Goal: Task Accomplishment & Management: Complete application form

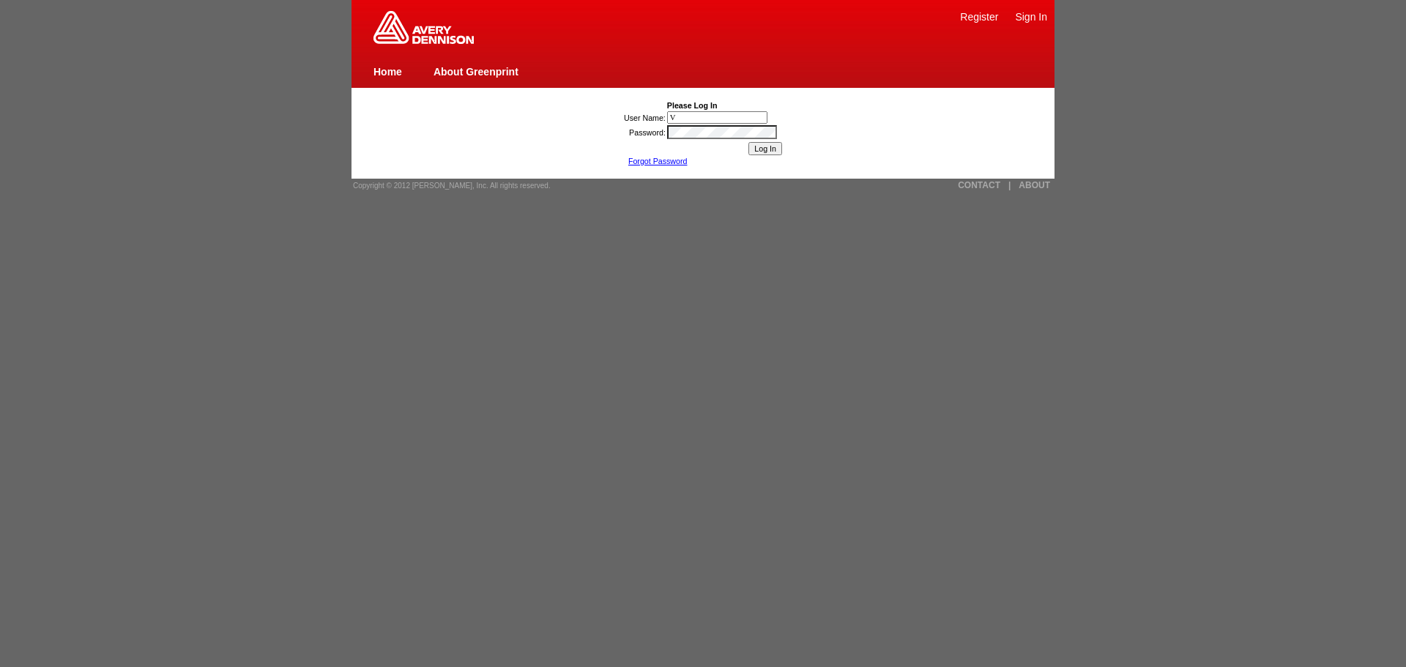
type input "[PERSON_NAME] van de Pol"
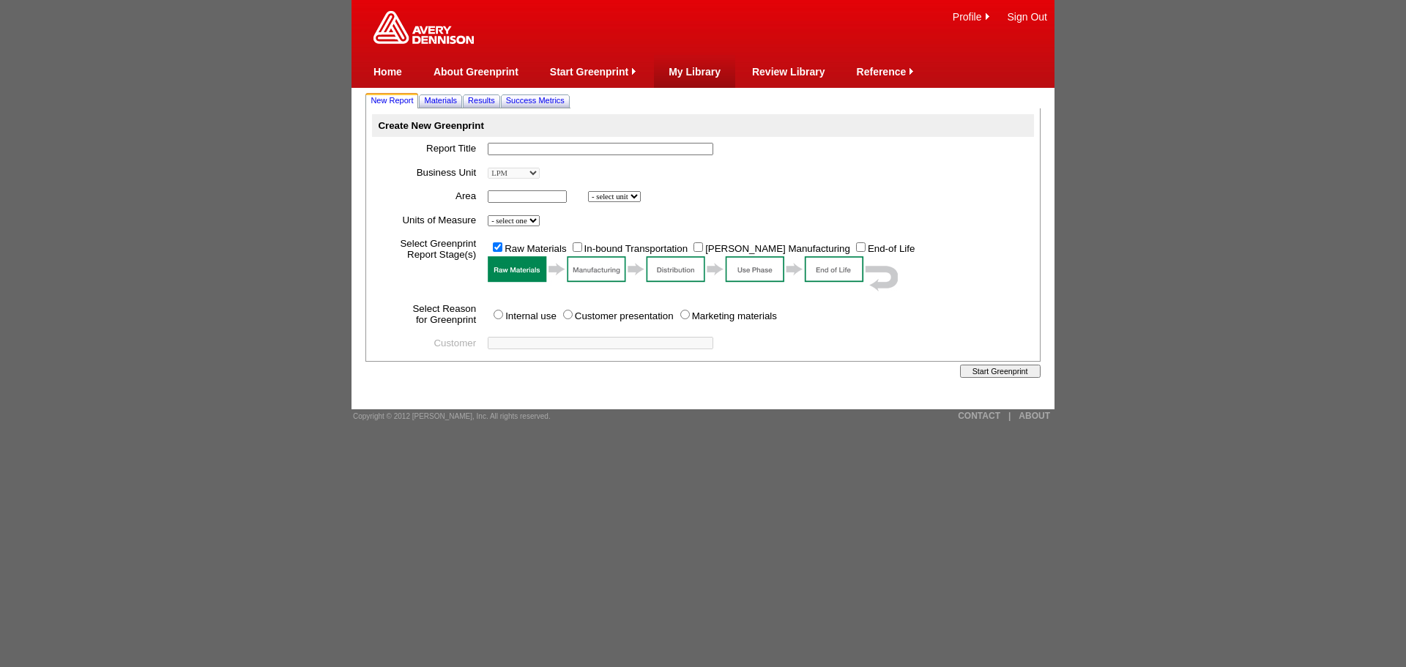
click at [689, 70] on link "My Library" at bounding box center [695, 72] width 52 height 12
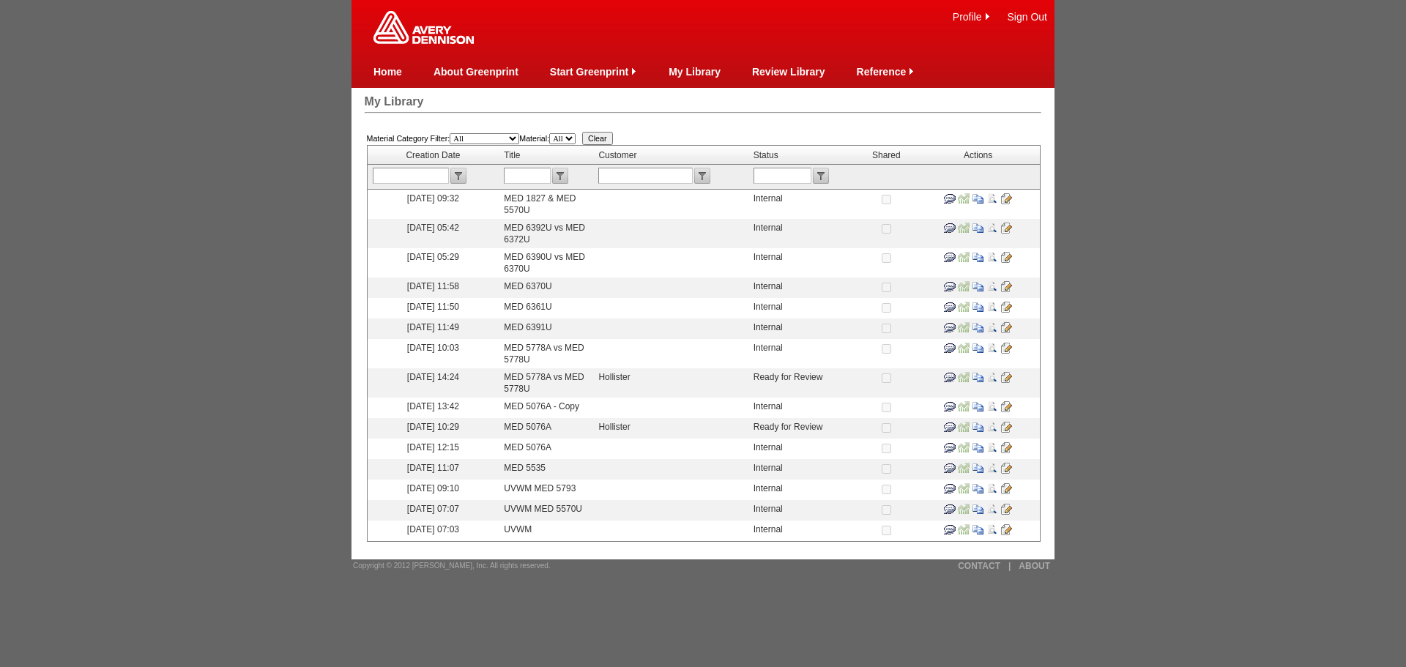
click at [996, 464] on input "image" at bounding box center [993, 468] width 12 height 12
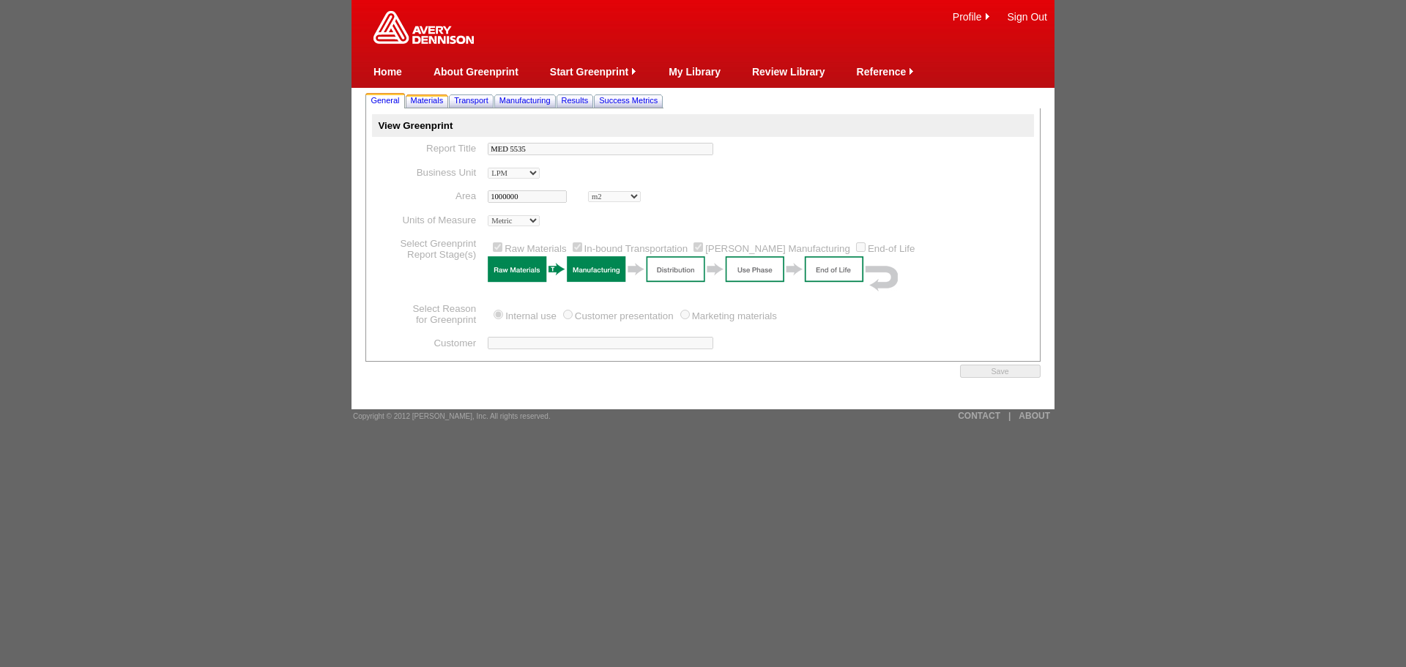
click at [437, 97] on span "Materials" at bounding box center [427, 100] width 33 height 9
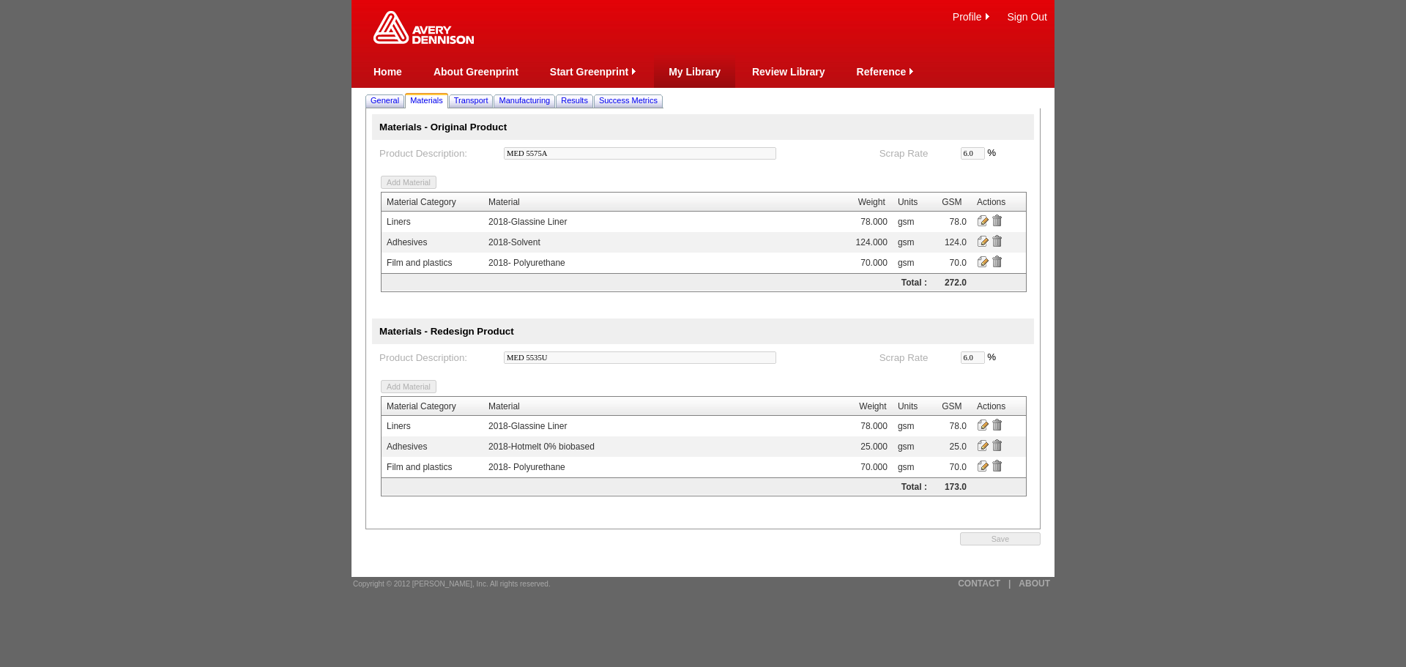
click at [689, 74] on link "My Library" at bounding box center [695, 72] width 52 height 12
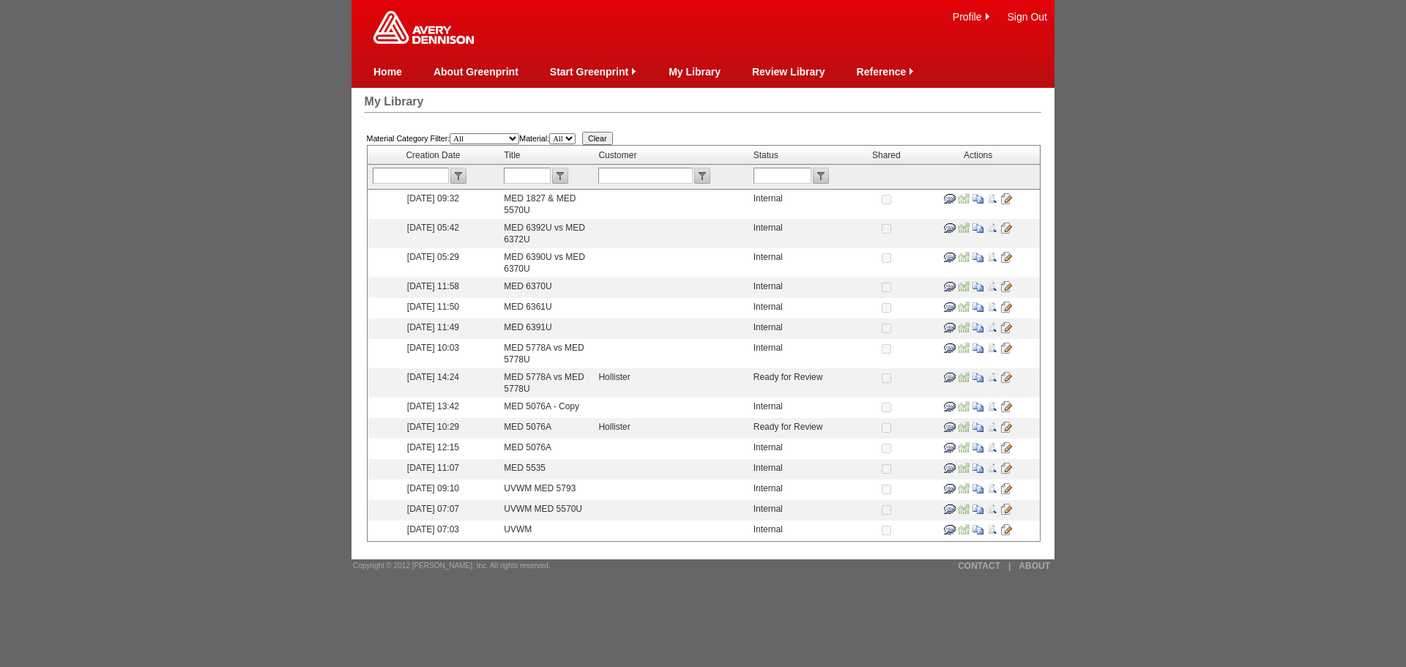
click at [992, 347] on input "image" at bounding box center [993, 348] width 12 height 12
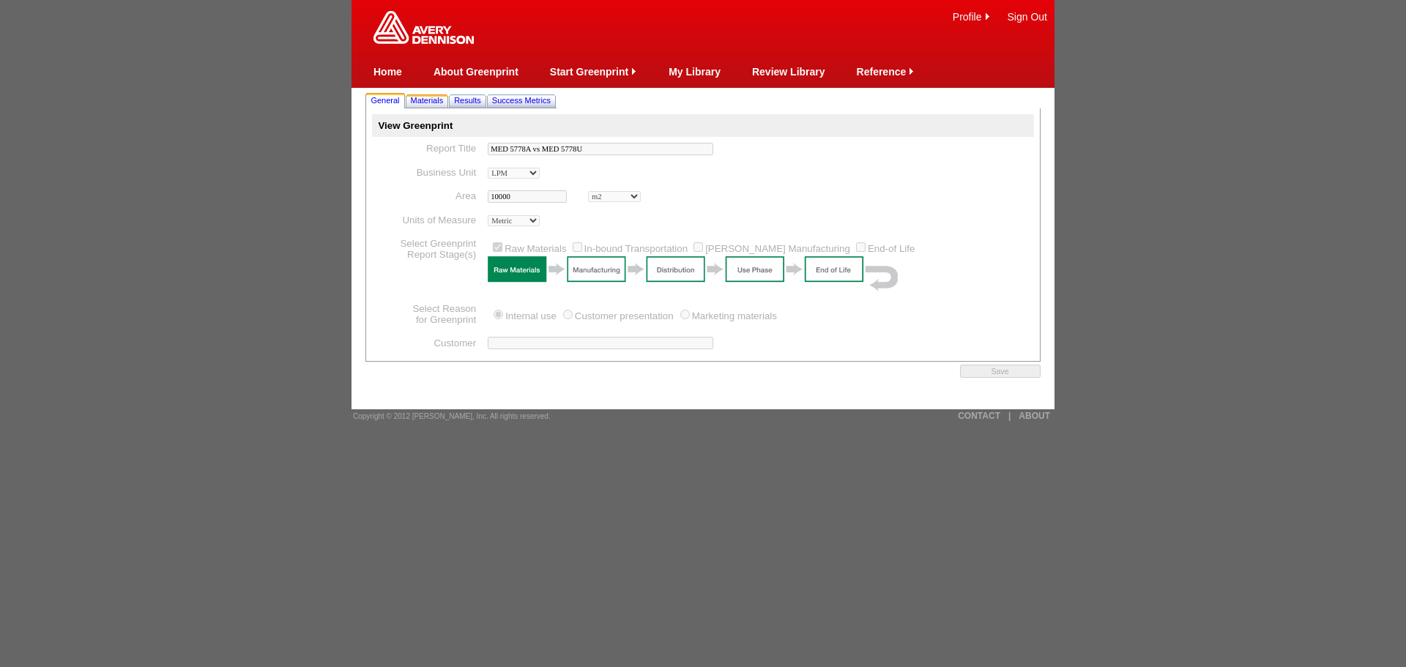
click at [423, 103] on span "Materials" at bounding box center [427, 100] width 33 height 9
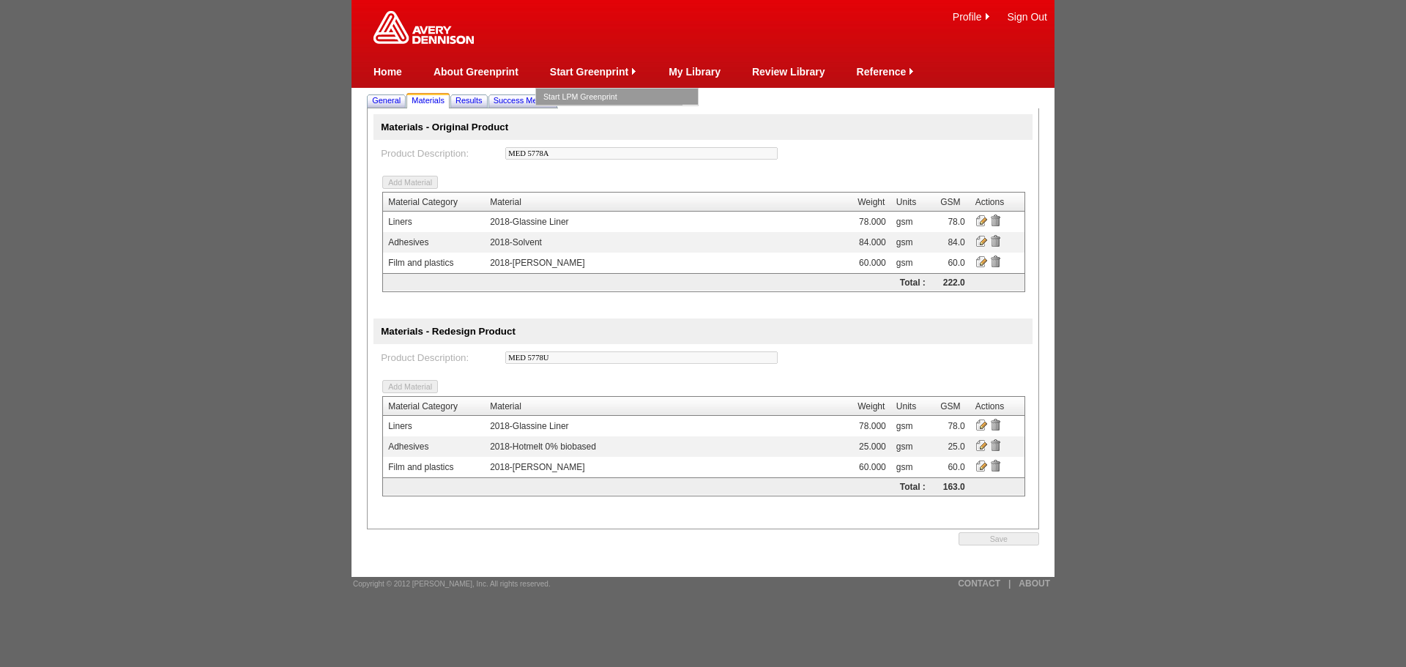
click at [590, 92] on link "Start LPM Greenprint" at bounding box center [616, 97] width 147 height 16
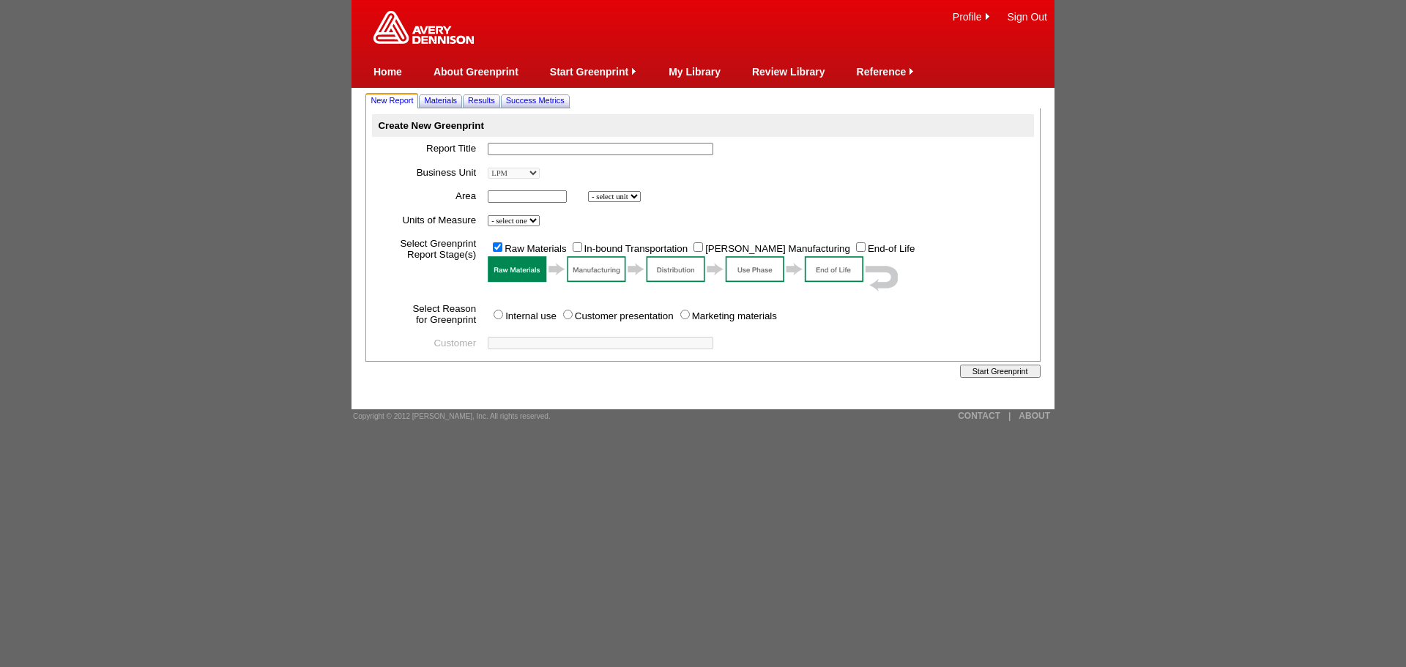
click at [655, 144] on input "text" at bounding box center [601, 149] width 226 height 12
type input "MED 5762A versus MED 5762U"
click at [510, 198] on input "text" at bounding box center [527, 196] width 79 height 12
type input "1000000"
click at [636, 196] on select "- select unit bsi inch2 m2" at bounding box center [614, 196] width 53 height 11
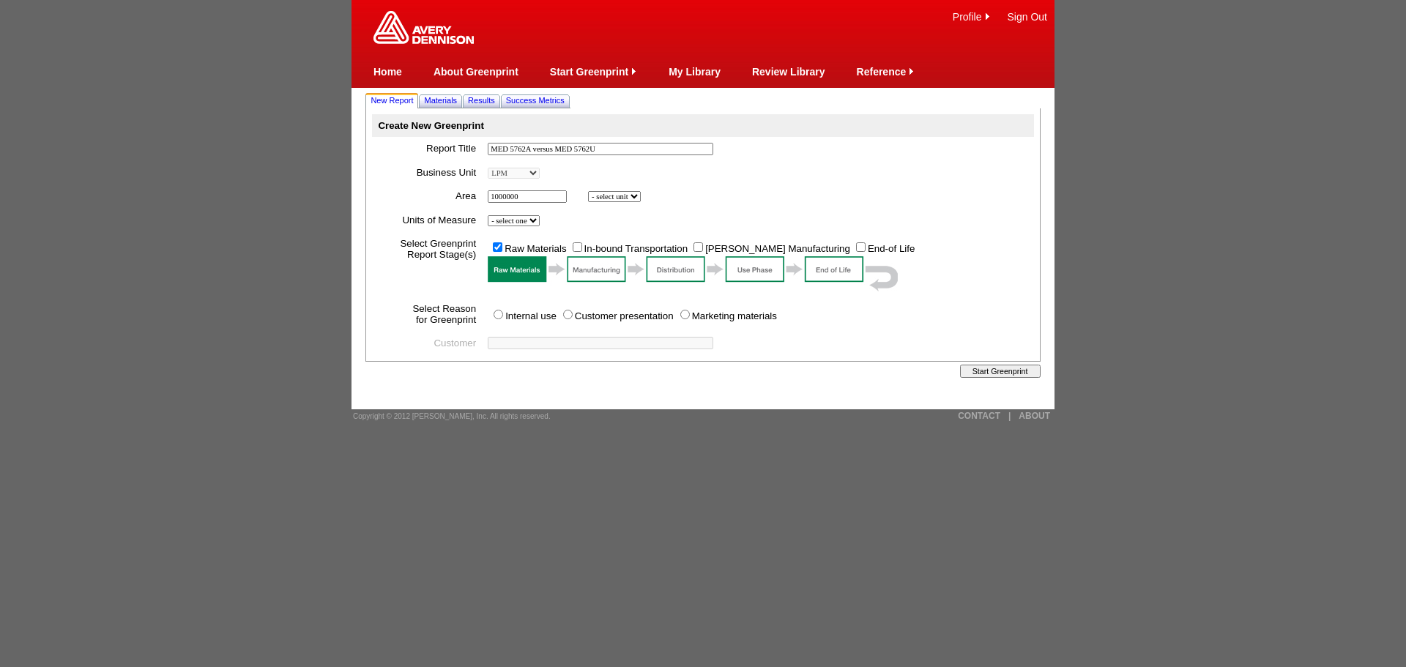
select select "6"
click at [590, 193] on select "- select unit bsi inch2 m2" at bounding box center [614, 196] width 53 height 11
click at [540, 223] on select "- select one Imperial Metric" at bounding box center [514, 220] width 52 height 11
select select "Metric"
click at [490, 218] on select "- select one Imperial Metric" at bounding box center [514, 220] width 52 height 11
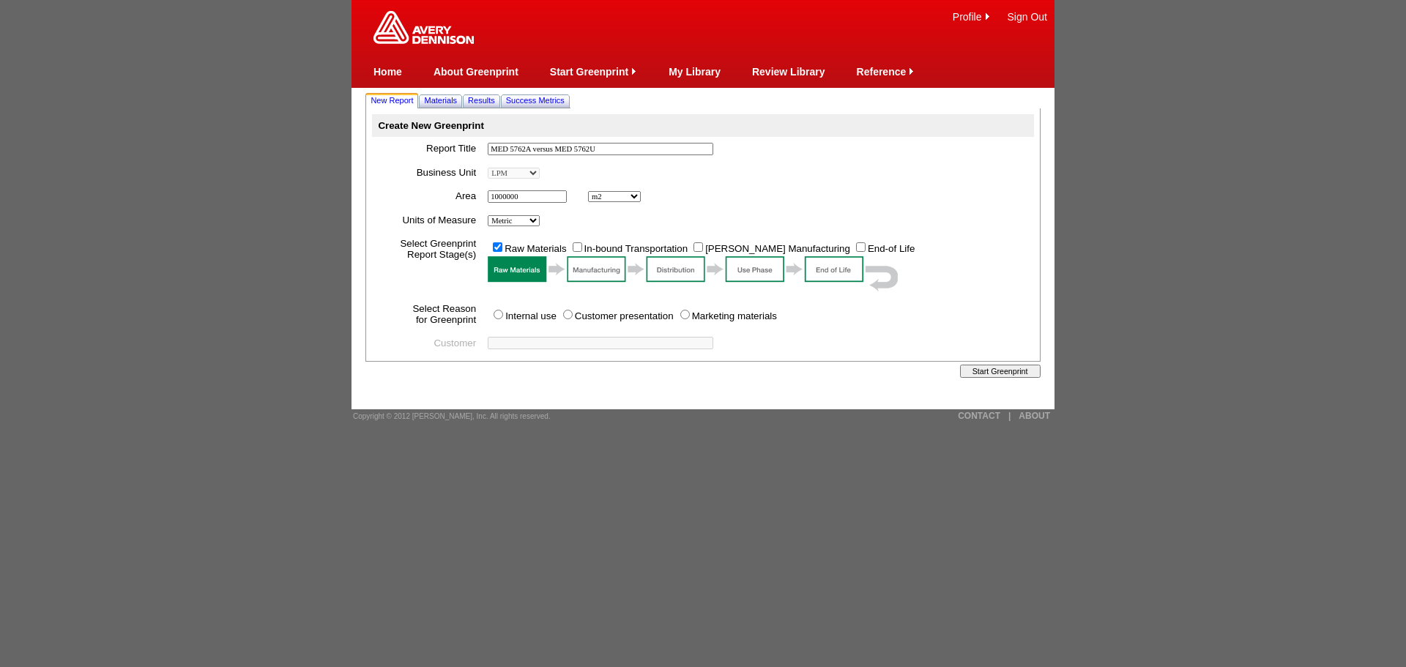
click at [503, 319] on input "Internal use" at bounding box center [499, 315] width 10 height 10
radio input "true"
click at [1014, 378] on input "Start Greenprint" at bounding box center [1000, 371] width 81 height 13
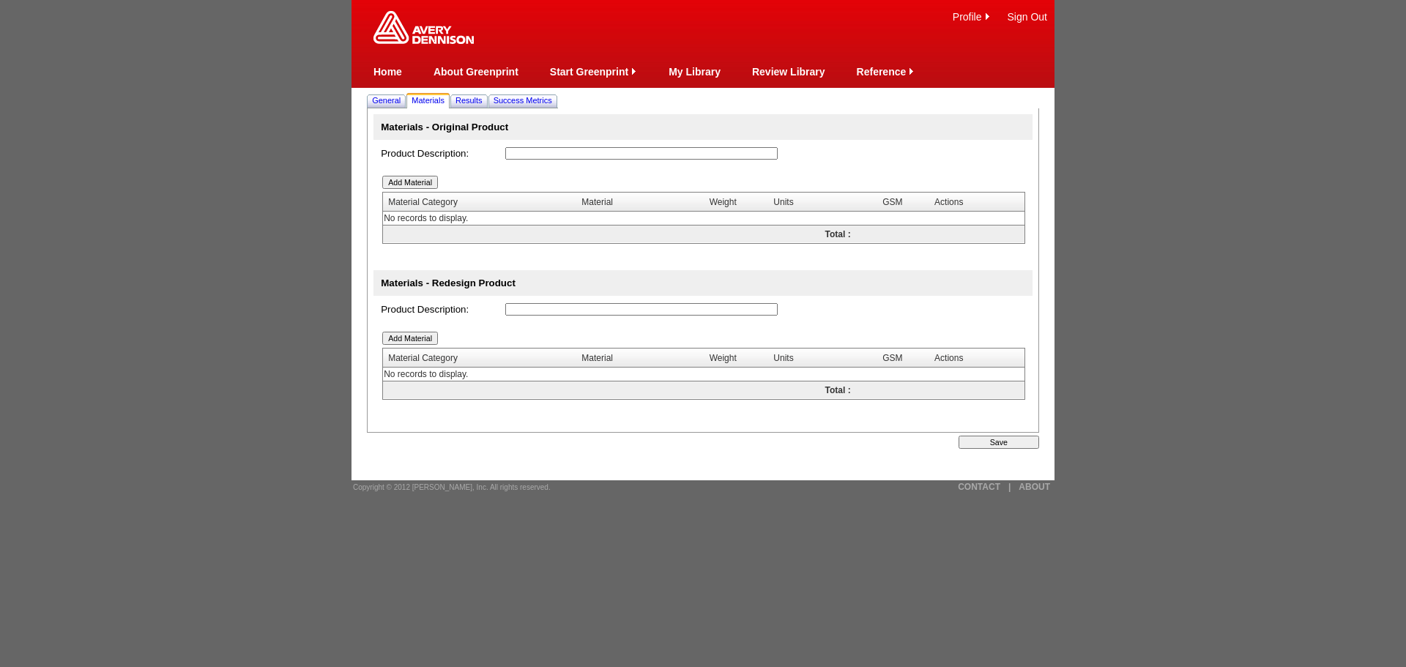
click at [538, 150] on input "text" at bounding box center [641, 153] width 272 height 12
type input "MED 5762A"
click at [426, 183] on input "Add Material" at bounding box center [410, 182] width 56 height 13
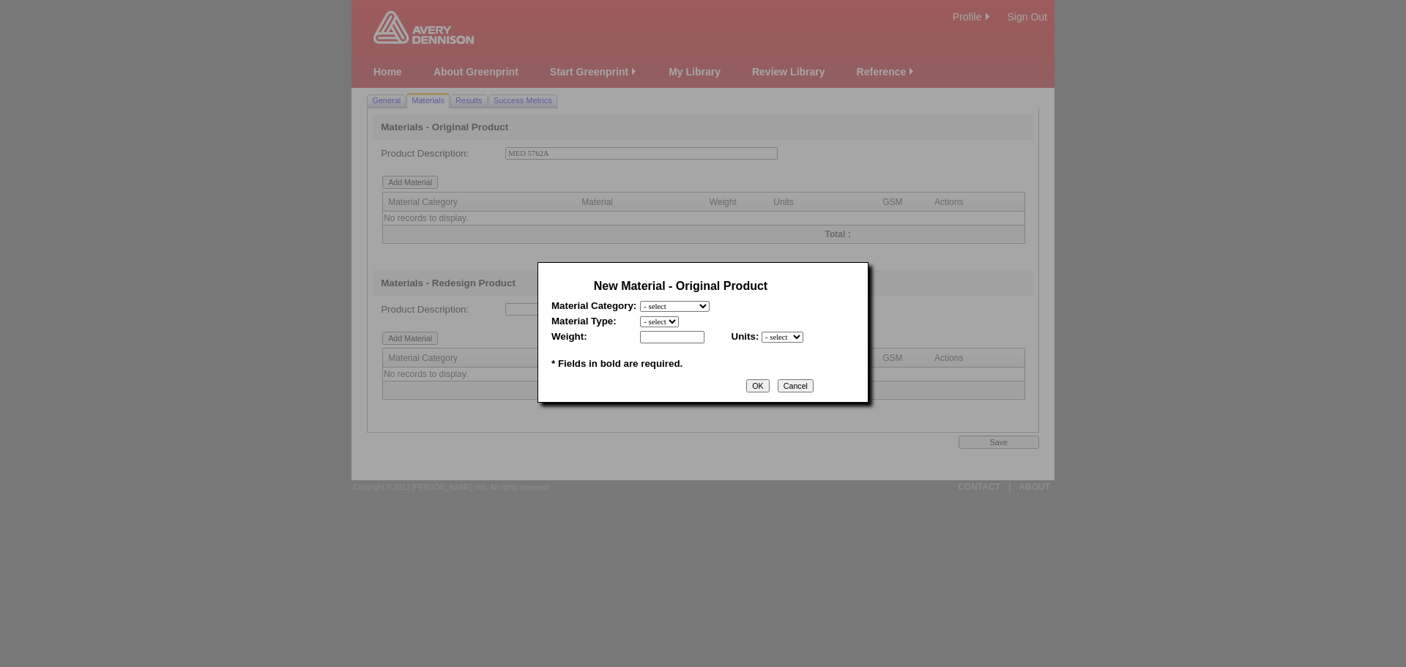
click at [710, 306] on select "- select Film and plastics Papers Liners Adhesives Miscellaneous" at bounding box center [675, 306] width 70 height 11
select select "1"
click at [640, 301] on select "- select Film and plastics Papers Liners Adhesives Miscellaneous" at bounding box center [675, 306] width 70 height 11
click at [683, 323] on select "- select 2018- Polyurethane 2018 PU Flex Clear 2018 PU Flex Pigmented 2018-Acry…" at bounding box center [722, 321] width 165 height 11
click at [804, 319] on select "- select 2018- Polyurethane 2018 PU Flex Clear 2018 PU Flex Pigmented 2018-Acry…" at bounding box center [722, 321] width 165 height 11
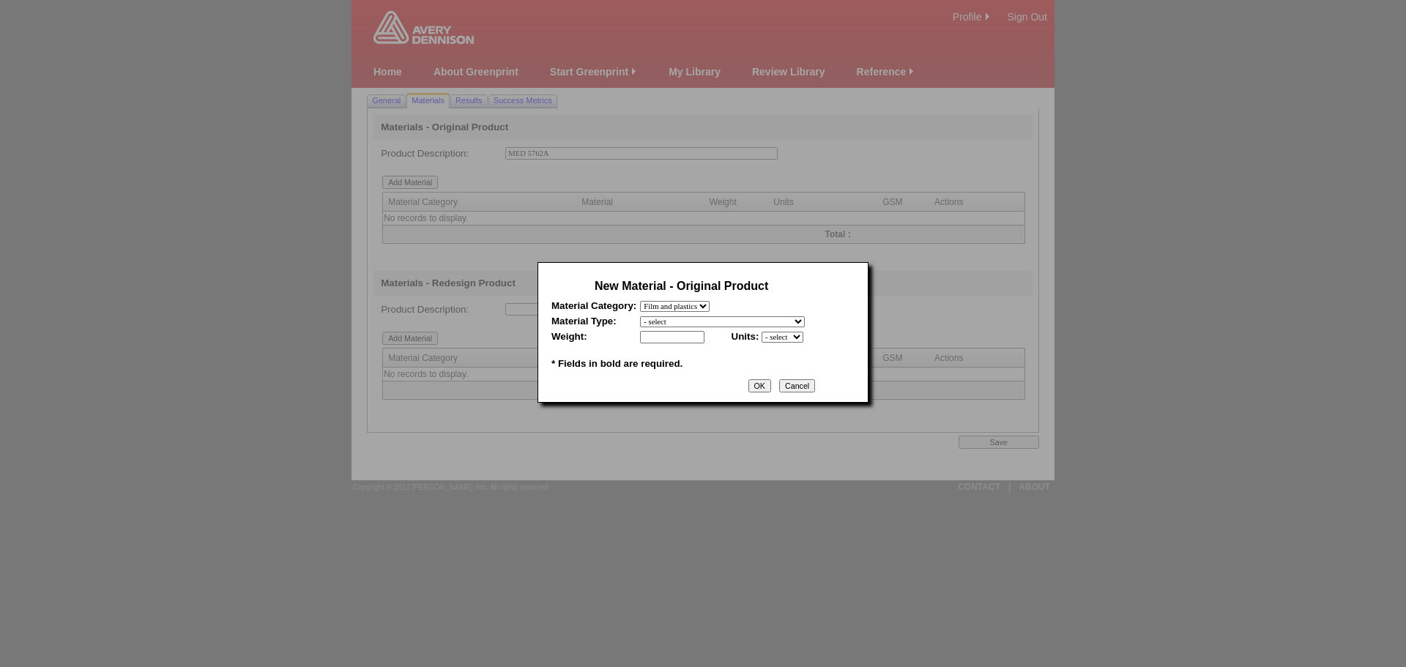
select select "332"
click at [640, 316] on select "- select 2018- Polyurethane 2018 PU Flex Clear 2018 PU Flex Pigmented 2018-Acry…" at bounding box center [722, 321] width 165 height 11
click at [801, 318] on select "- select 2018- Polyurethane 2018 PU Flex Clear 2018 PU Flex Pigmented 2018-Acry…" at bounding box center [722, 321] width 165 height 11
click at [1182, 281] on div at bounding box center [703, 333] width 1406 height 667
click at [688, 338] on input "text" at bounding box center [672, 337] width 64 height 12
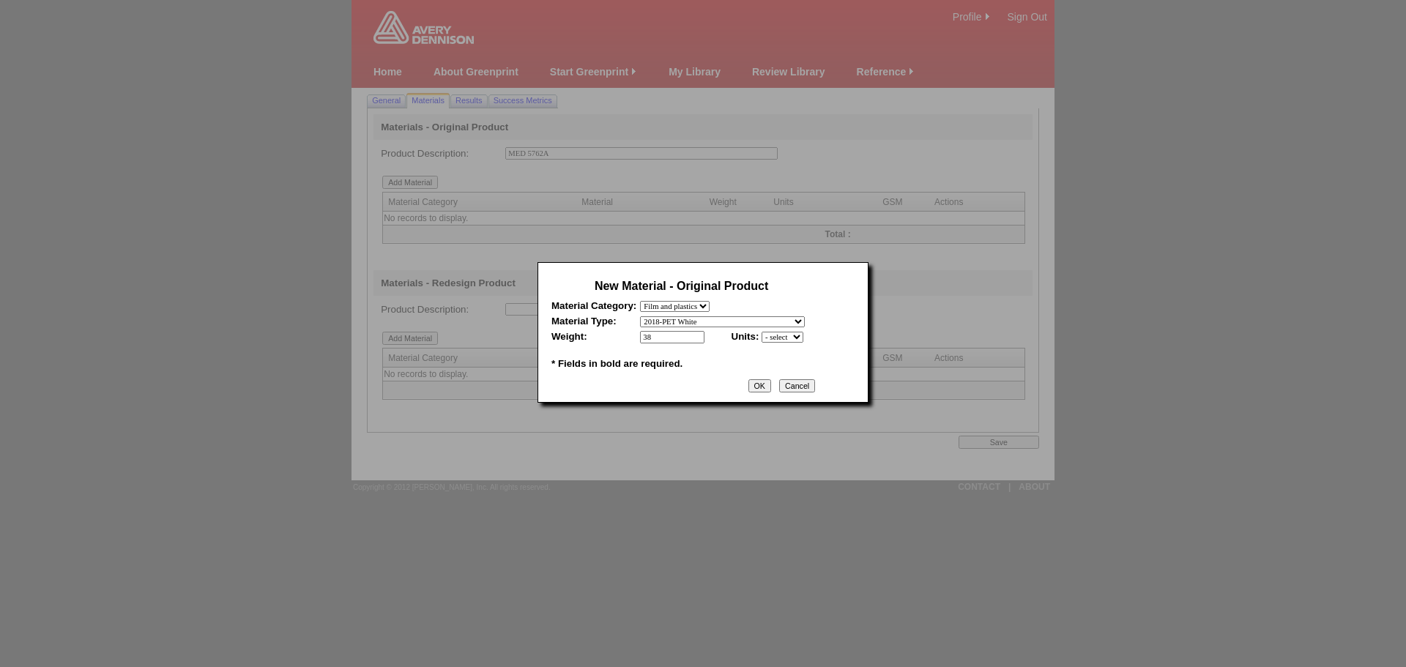
type input "38"
click at [796, 336] on select "- select mil lbs microns gsm" at bounding box center [783, 337] width 42 height 11
select select "5"
click at [762, 333] on select "- select mil lbs microns gsm" at bounding box center [783, 337] width 42 height 11
click at [771, 393] on input "OK" at bounding box center [760, 385] width 23 height 13
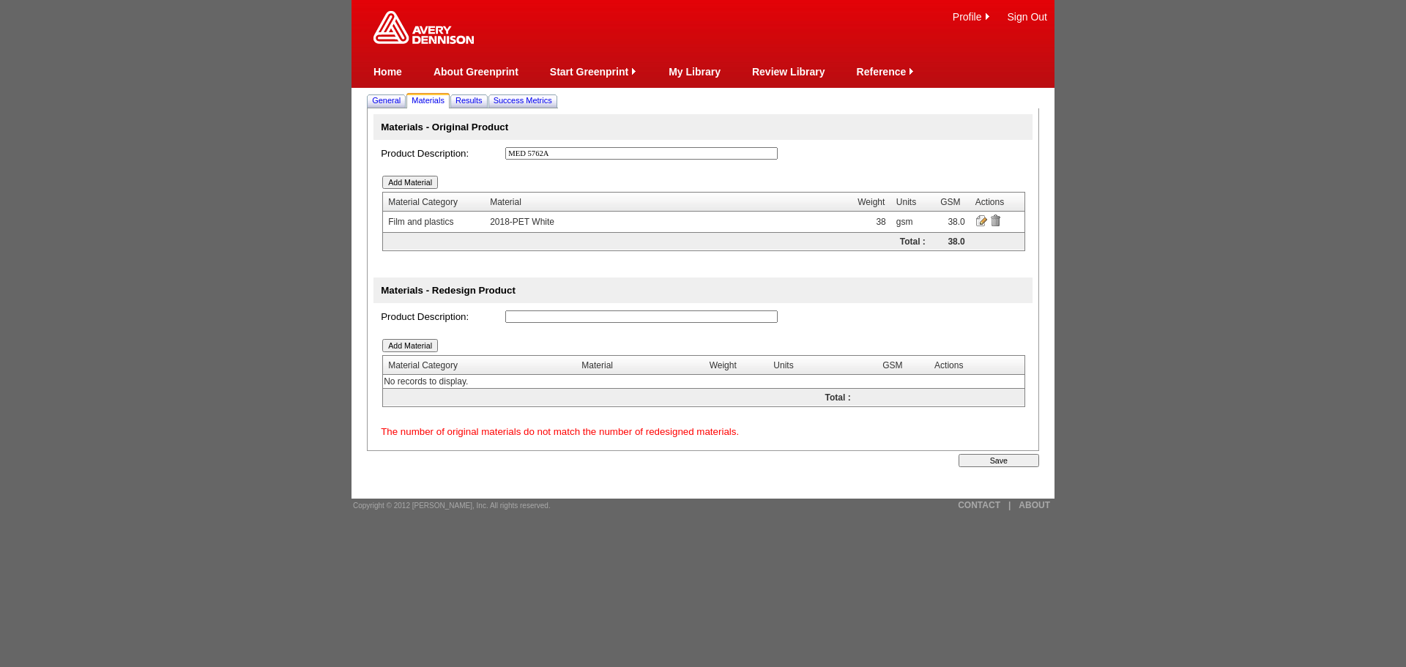
click at [405, 182] on input "Add Material" at bounding box center [410, 182] width 56 height 13
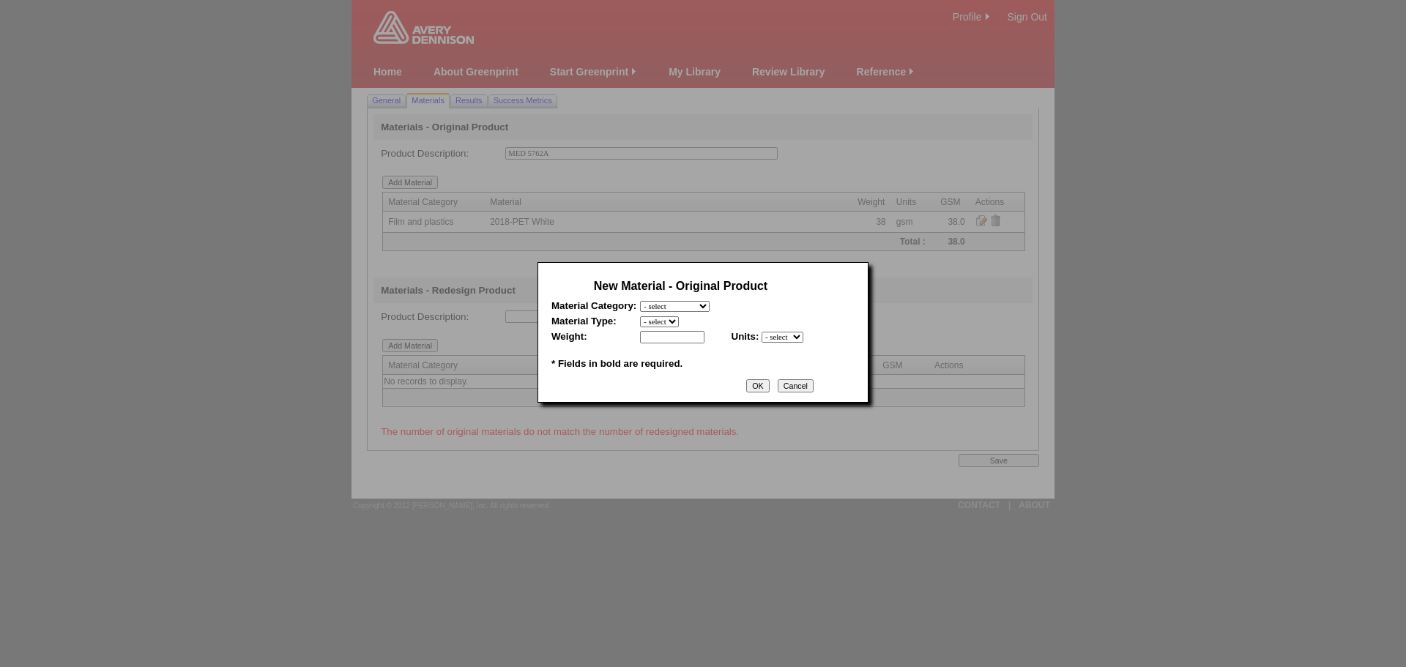
click at [710, 306] on select "- select Film and plastics Papers Liners Adhesives Miscellaneous" at bounding box center [675, 306] width 70 height 11
select select "4"
click at [640, 301] on select "- select Film and plastics Papers Liners Adhesives Miscellaneous" at bounding box center [675, 306] width 70 height 11
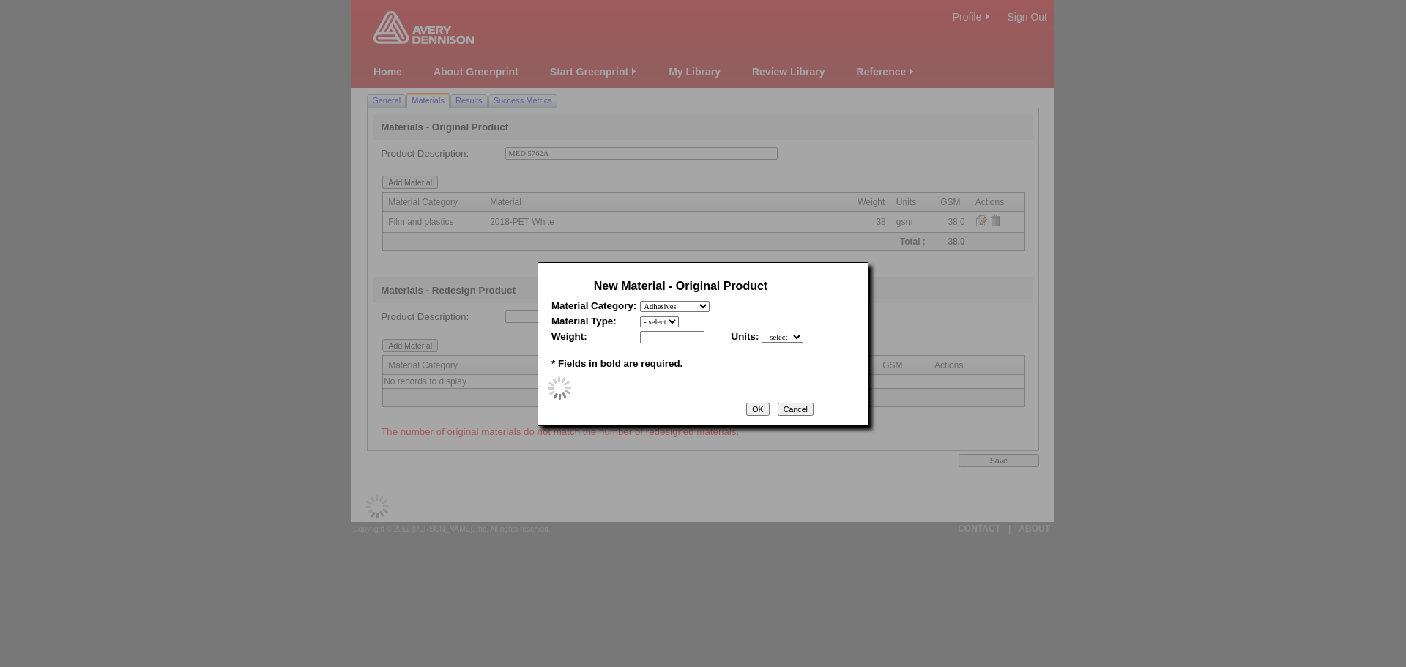
click at [675, 322] on select "- select" at bounding box center [659, 321] width 39 height 11
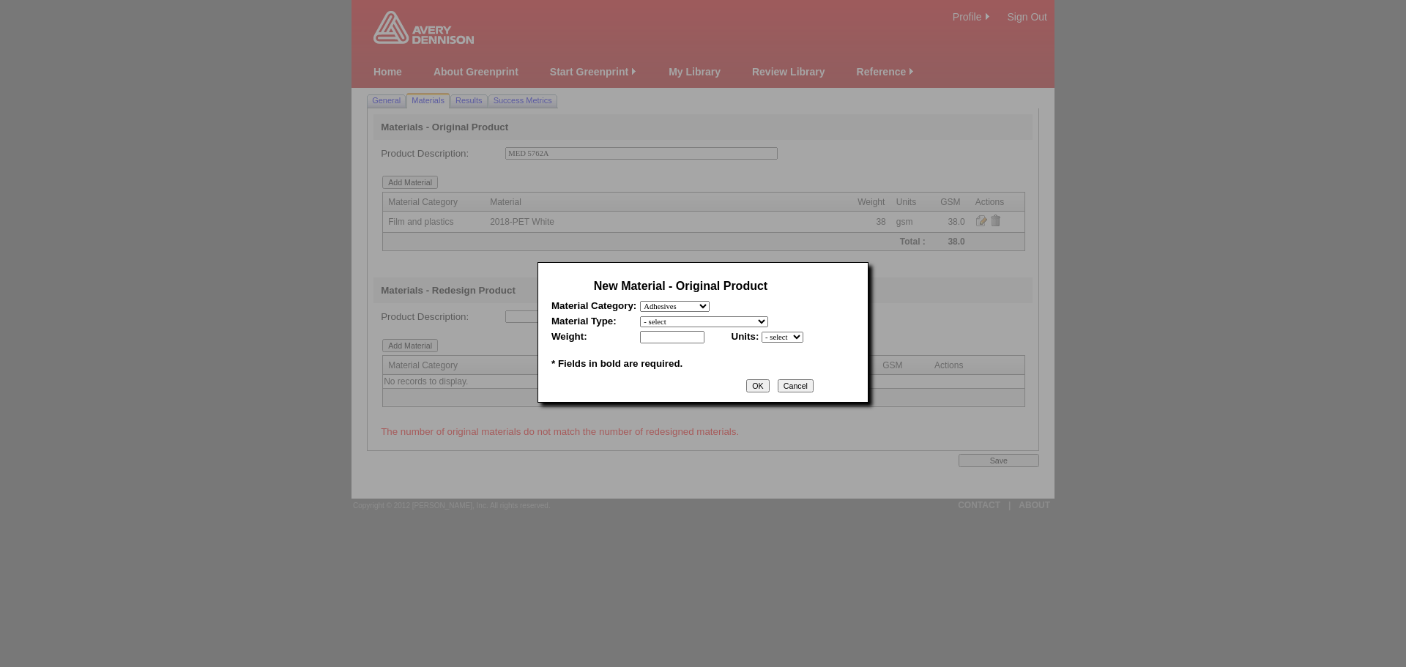
click at [676, 322] on select "- select 2018-Compostable Adhesive 2018-Emulsion 2018-Hotmelt 0% biobased 2018-…" at bounding box center [704, 321] width 128 height 11
select select "320"
click at [640, 316] on select "- select 2018-Compostable Adhesive 2018-Emulsion 2018-Hotmelt 0% biobased 2018-…" at bounding box center [704, 321] width 128 height 11
click at [673, 339] on input "text" at bounding box center [672, 337] width 64 height 12
click at [656, 340] on input "text" at bounding box center [672, 337] width 64 height 12
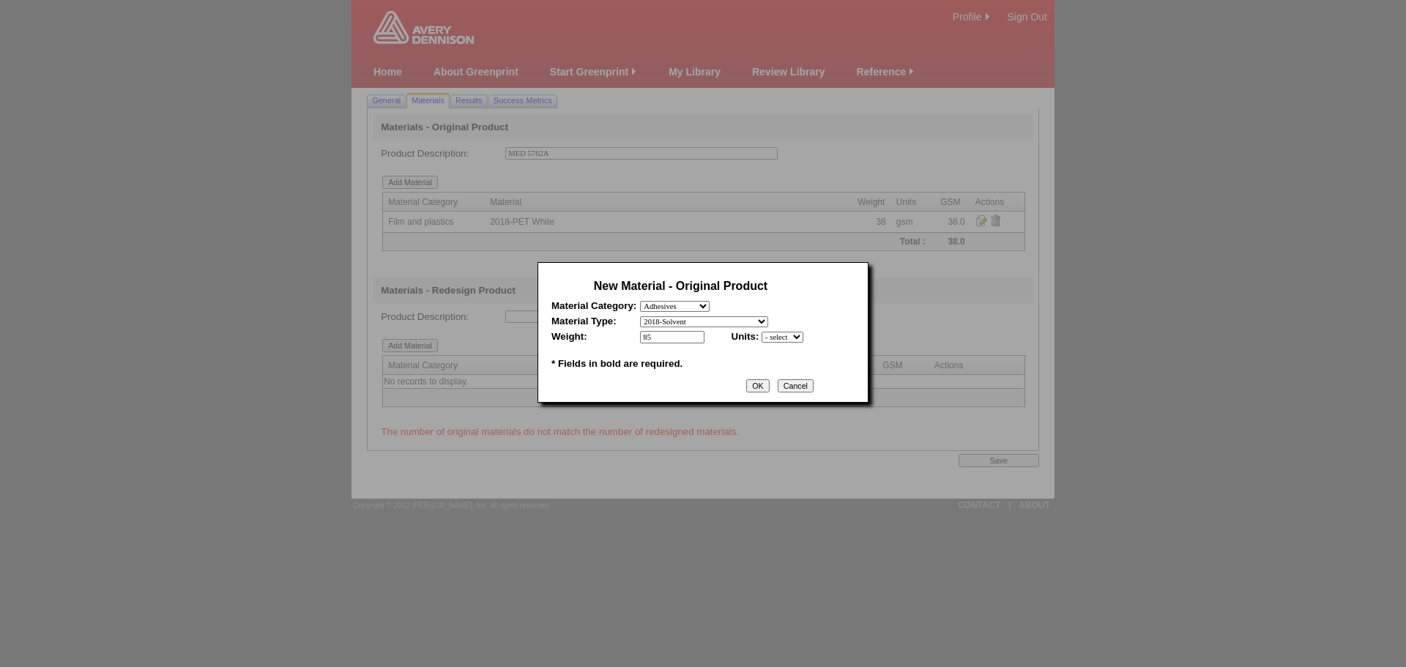
type input "85"
click at [802, 339] on select "- select mil lbs microns gsm" at bounding box center [783, 337] width 42 height 11
select select "5"
click at [762, 333] on select "- select mil lbs microns gsm" at bounding box center [783, 337] width 42 height 11
click at [768, 392] on input "OK" at bounding box center [757, 385] width 23 height 13
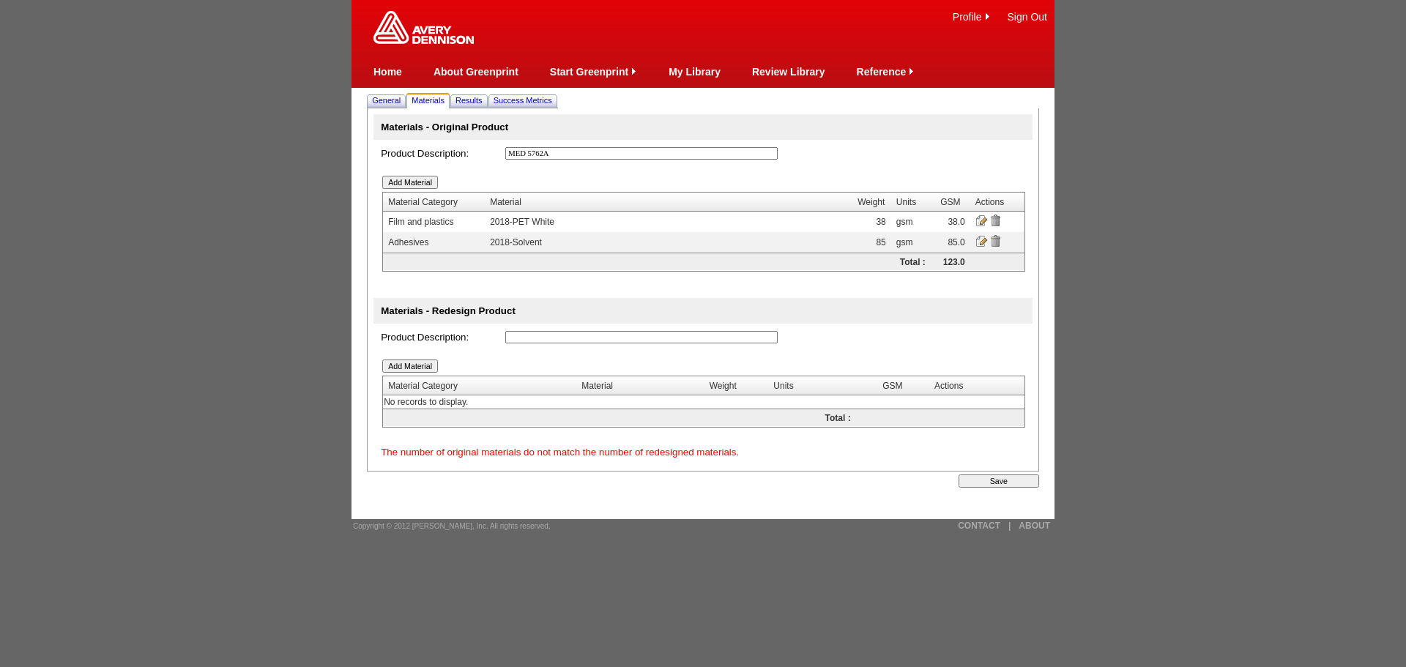
click at [419, 186] on input "Add Material" at bounding box center [410, 182] width 56 height 13
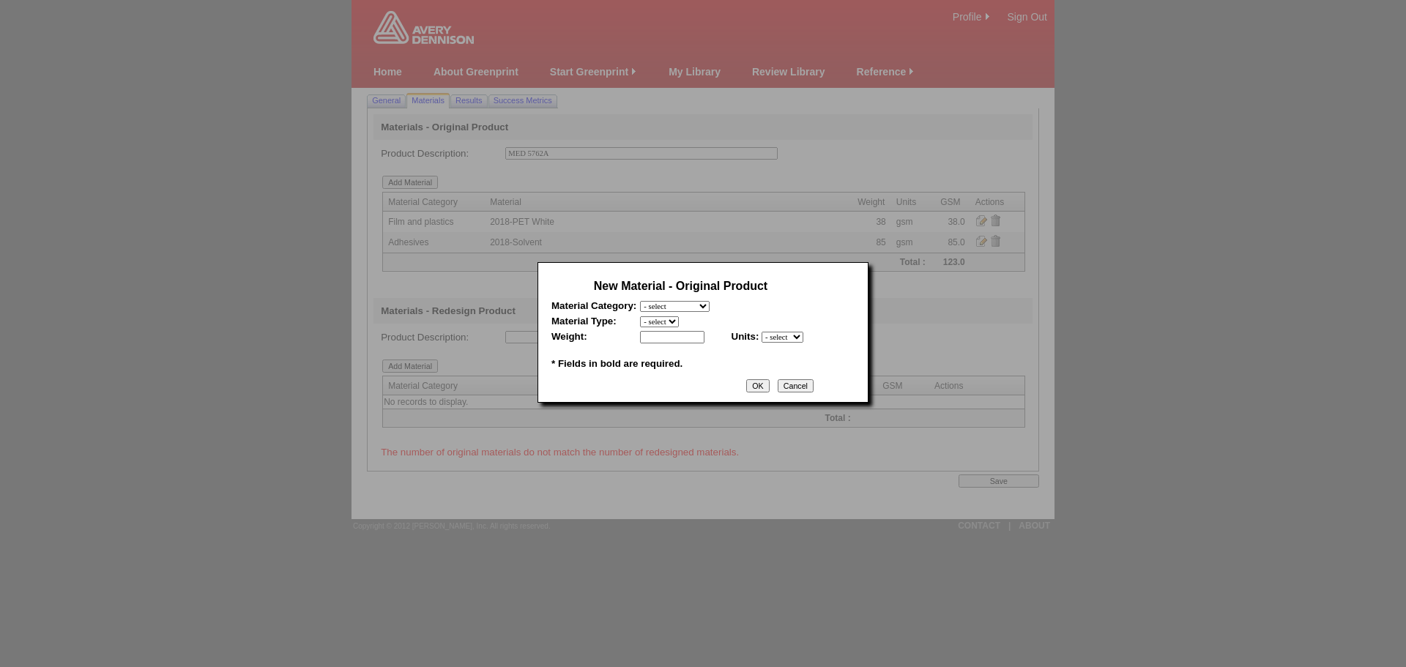
click at [707, 306] on select "- select Film and plastics Papers Liners Adhesives Miscellaneous" at bounding box center [675, 306] width 70 height 11
select select "3"
click at [640, 301] on select "- select Film and plastics Papers Liners Adhesives Miscellaneous" at bounding box center [675, 306] width 70 height 11
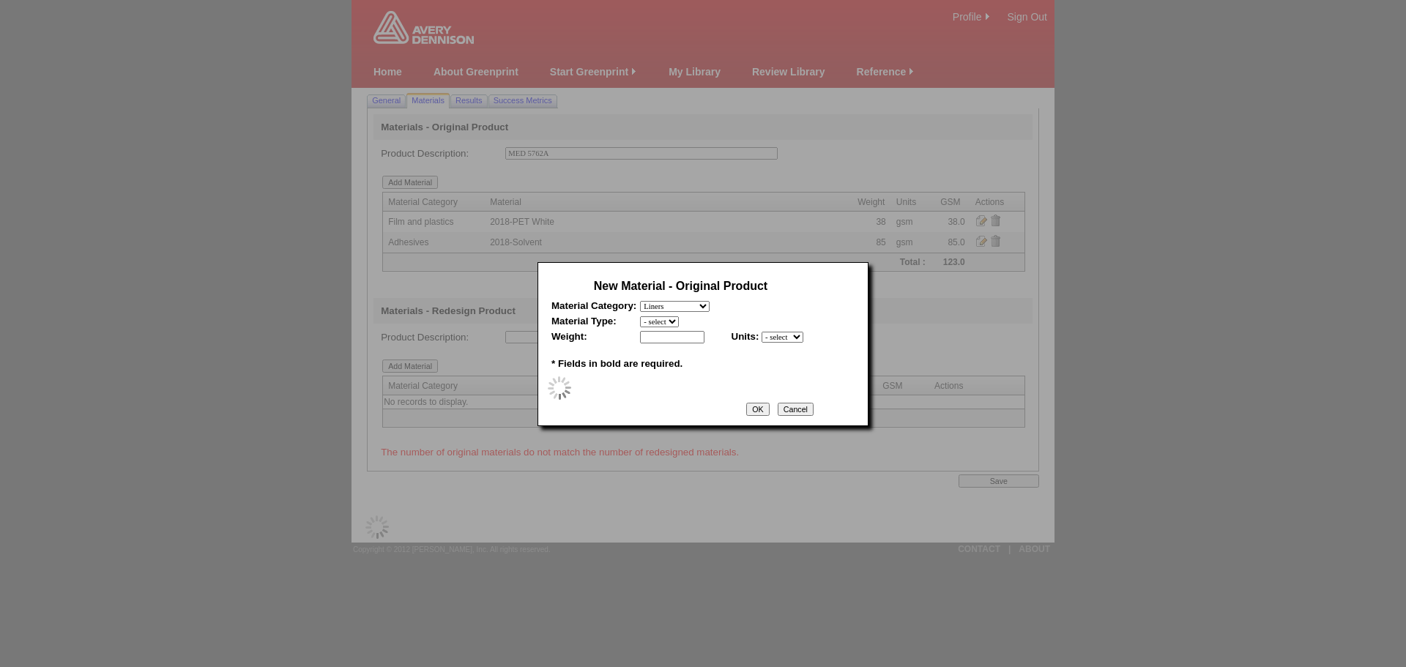
click at [663, 322] on select "- select" at bounding box center [659, 321] width 39 height 11
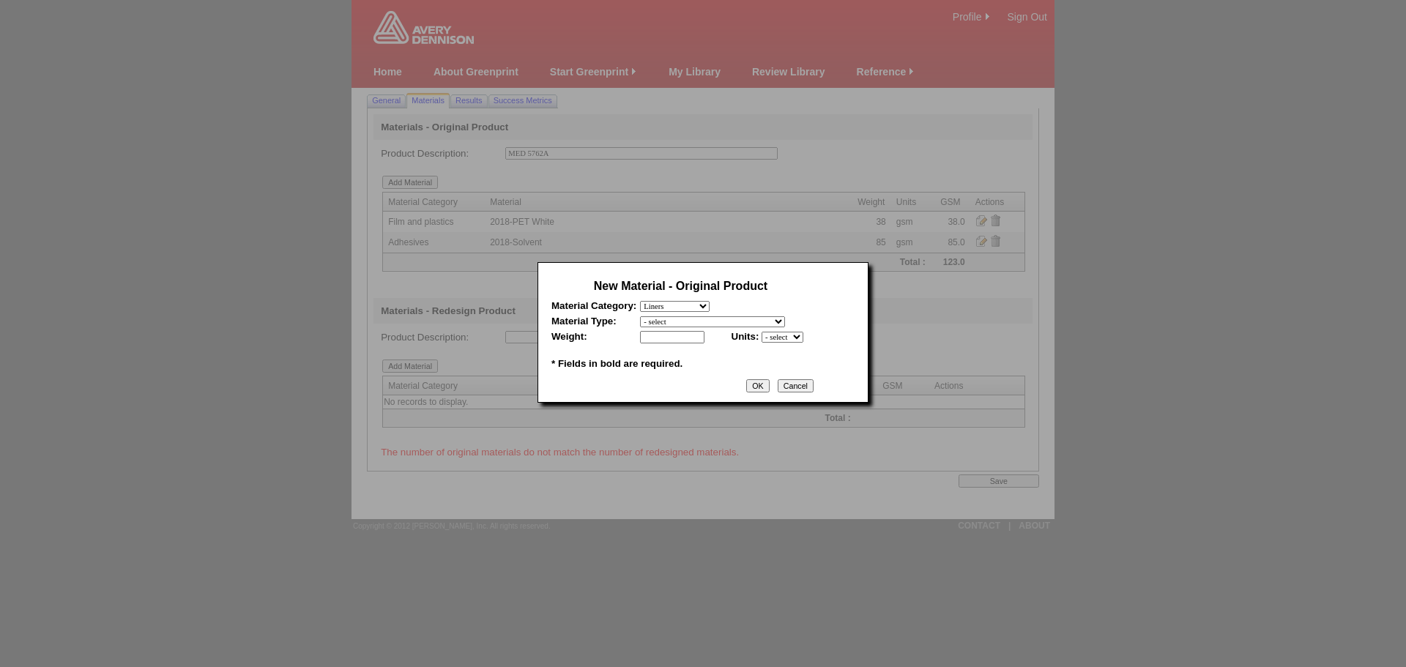
click at [663, 322] on select "- select 2018 CCK Liner, bleached (inc. silicone) 2018 Foil 2018- PCK Liner 201…" at bounding box center [712, 321] width 145 height 11
select select "346"
click at [640, 316] on select "- select 2018 CCK Liner, bleached (inc. silicone) 2018 Foil 2018- PCK Liner 201…" at bounding box center [712, 321] width 145 height 11
click at [652, 341] on input "text" at bounding box center [672, 337] width 64 height 12
click at [674, 339] on input "text" at bounding box center [672, 337] width 64 height 12
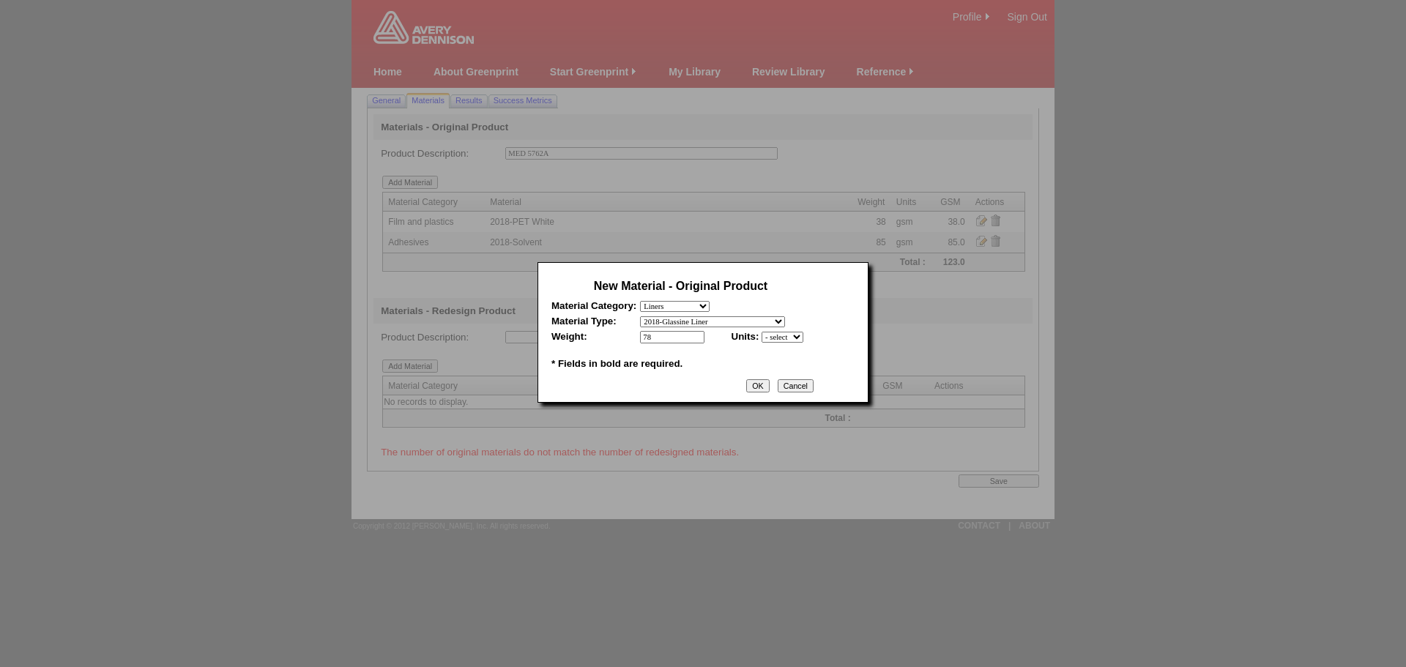
type input "78"
click at [784, 342] on select "- select mil lbs microns gsm" at bounding box center [783, 337] width 42 height 11
select select "5"
click at [762, 333] on select "- select mil lbs microns gsm" at bounding box center [783, 337] width 42 height 11
click at [768, 391] on input "OK" at bounding box center [757, 385] width 23 height 13
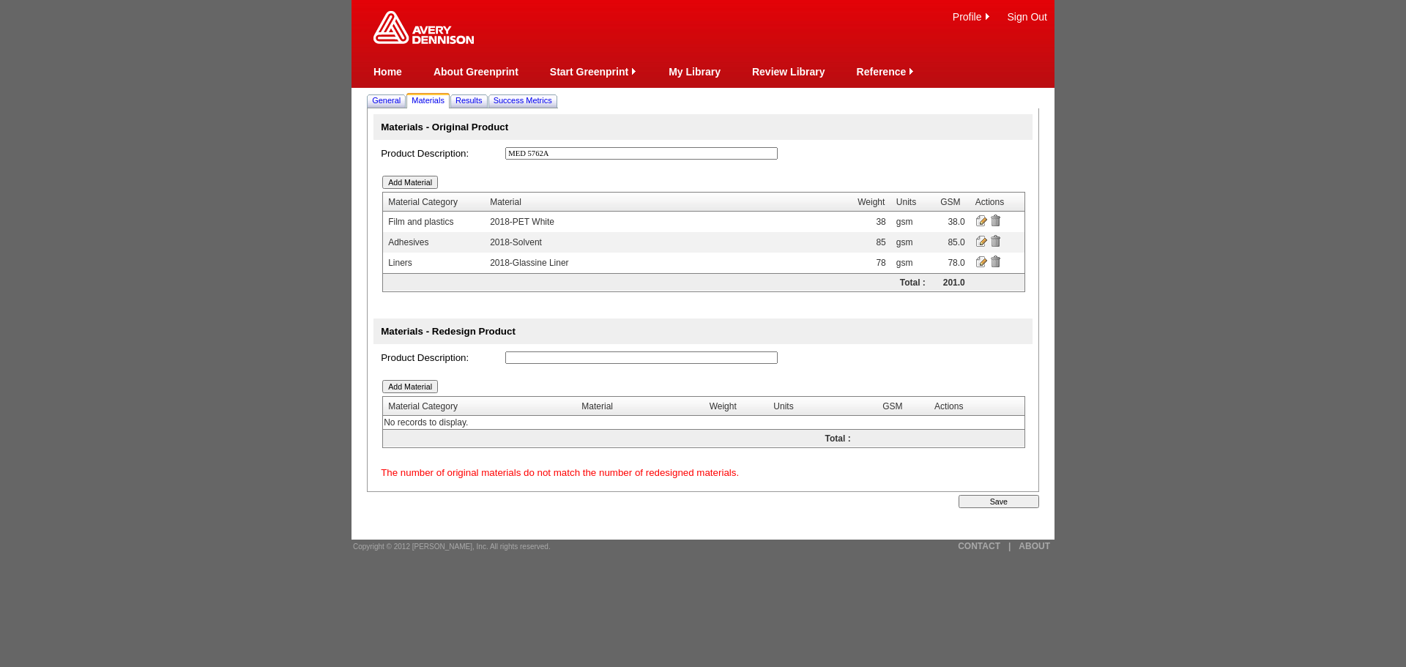
click at [617, 354] on input "text" at bounding box center [641, 358] width 272 height 12
type input "MED 5762U"
click at [395, 385] on input "Add Material" at bounding box center [410, 386] width 56 height 13
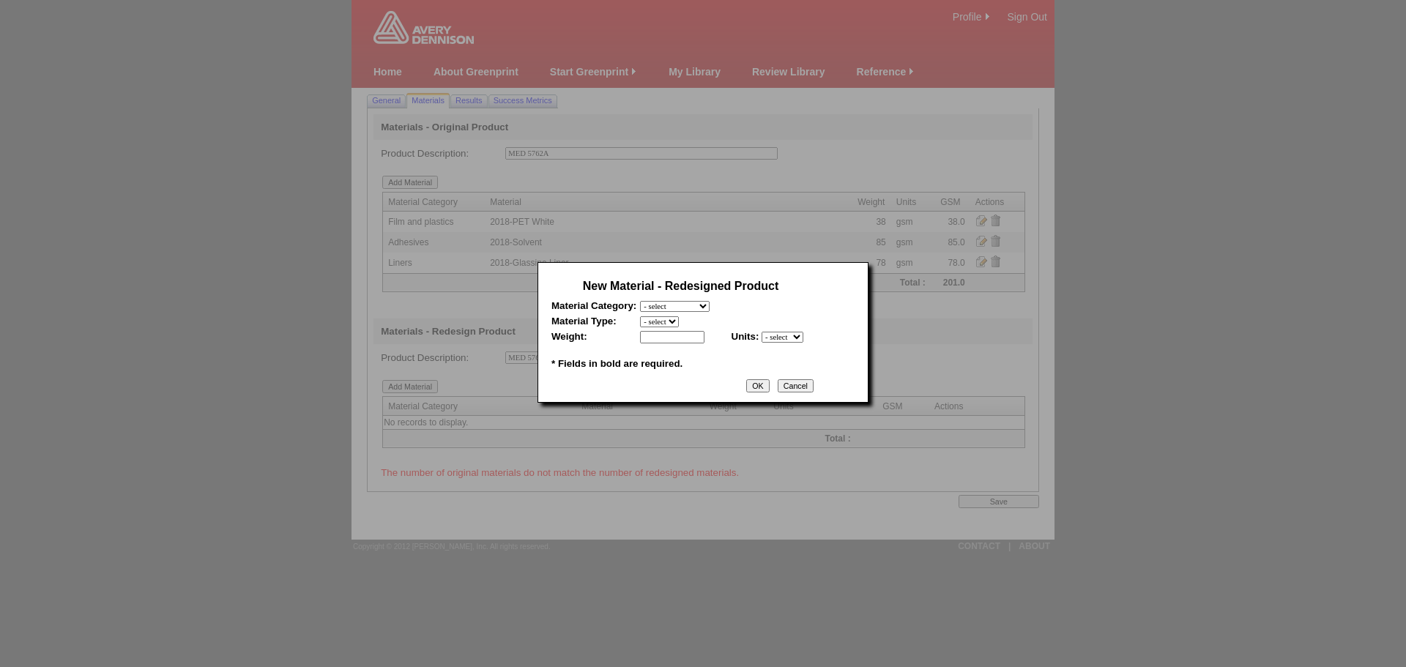
click at [694, 307] on select "- select Film and plastics Papers Liners Adhesives Miscellaneous" at bounding box center [675, 306] width 70 height 11
select select "1"
click at [640, 301] on select "- select Film and plastics Papers Liners Adhesives Miscellaneous" at bounding box center [675, 306] width 70 height 11
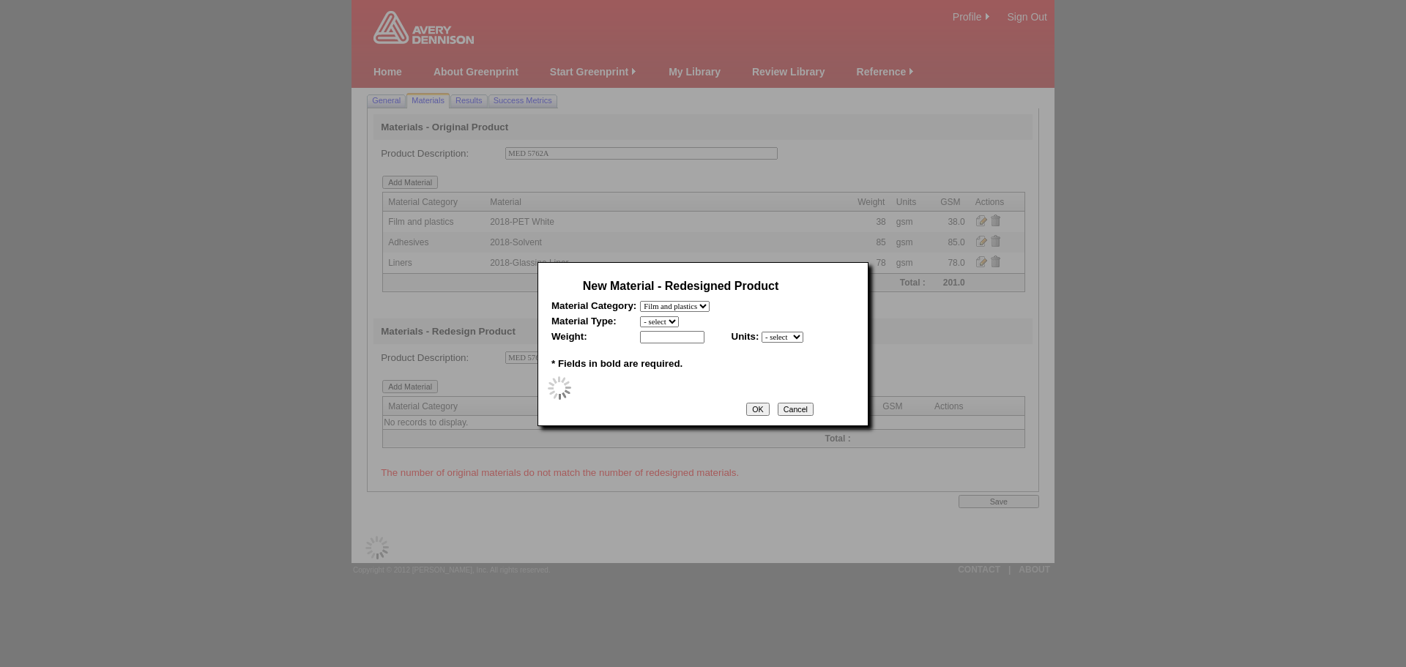
click at [677, 319] on select "- select" at bounding box center [659, 321] width 39 height 11
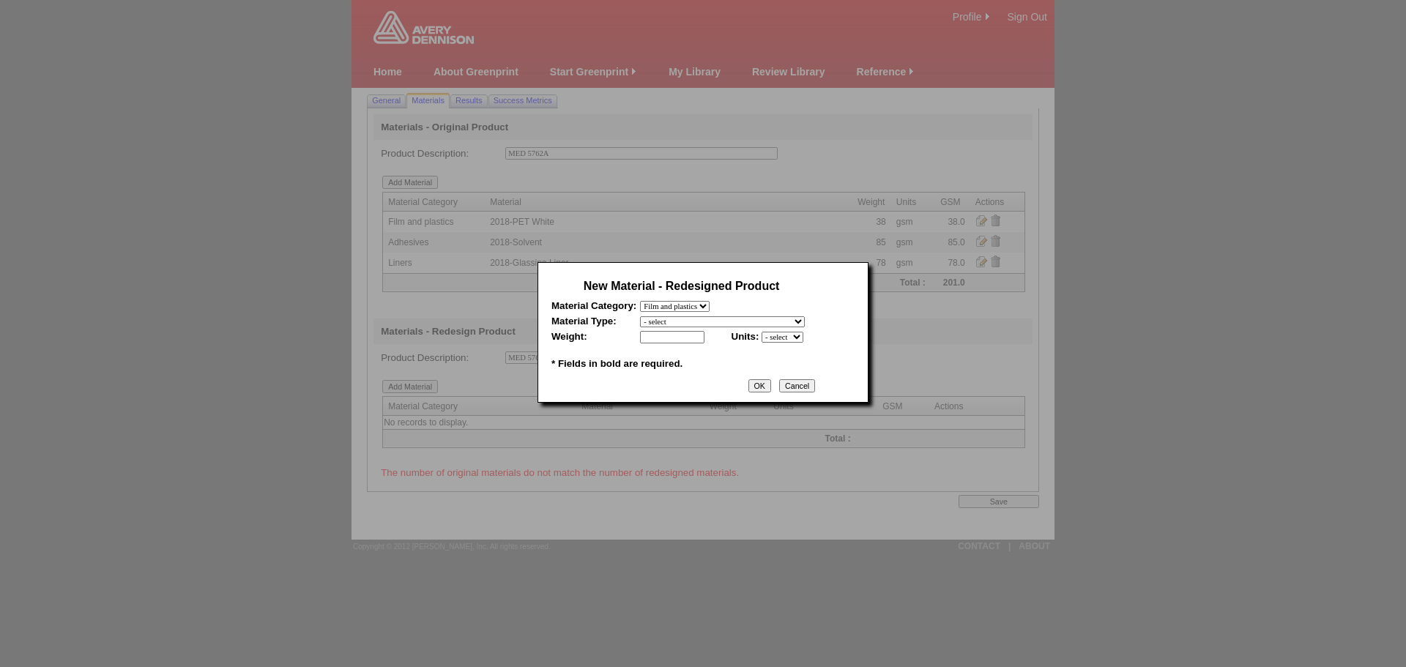
click at [675, 324] on select "- select 2018- Polyurethane 2018 PU Flex Clear 2018 PU Flex Pigmented 2018-Acry…" at bounding box center [722, 321] width 165 height 11
click at [640, 316] on select "- select 2018- Polyurethane 2018 PU Flex Clear 2018 PU Flex Pigmented 2018-Acry…" at bounding box center [722, 321] width 165 height 11
click at [725, 322] on select "- select 2018- Polyurethane 2018 PU Flex Clear 2018 PU Flex Pigmented 2018-Acry…" at bounding box center [722, 321] width 165 height 11
select select "332"
click at [640, 316] on select "- select 2018- Polyurethane 2018 PU Flex Clear 2018 PU Flex Pigmented 2018-Acry…" at bounding box center [722, 321] width 165 height 11
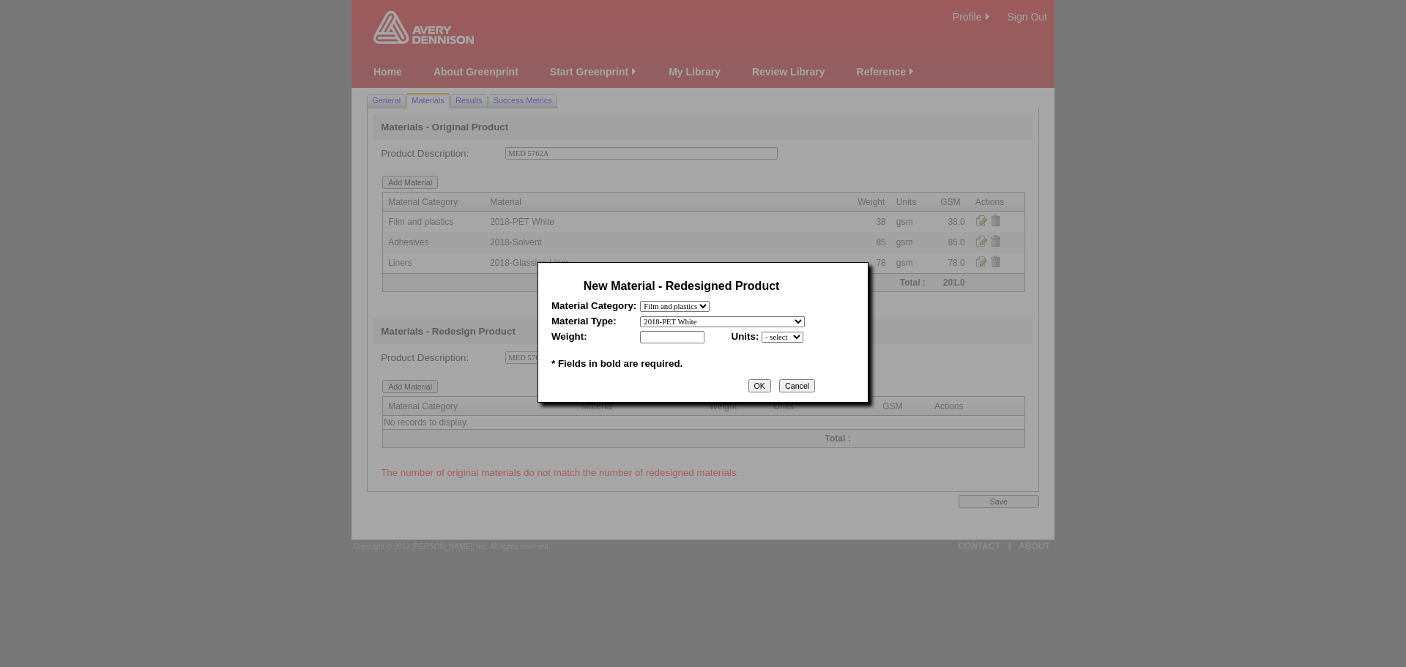
drag, startPoint x: 678, startPoint y: 350, endPoint x: 676, endPoint y: 343, distance: 7.6
click at [678, 349] on table "New Material - Redesigned Product Material Category: - select Film and plastics…" at bounding box center [681, 324] width 267 height 104
click at [676, 342] on input "text" at bounding box center [672, 337] width 64 height 12
type input "37"
click at [784, 340] on select "- select mil lbs microns gsm" at bounding box center [783, 337] width 42 height 11
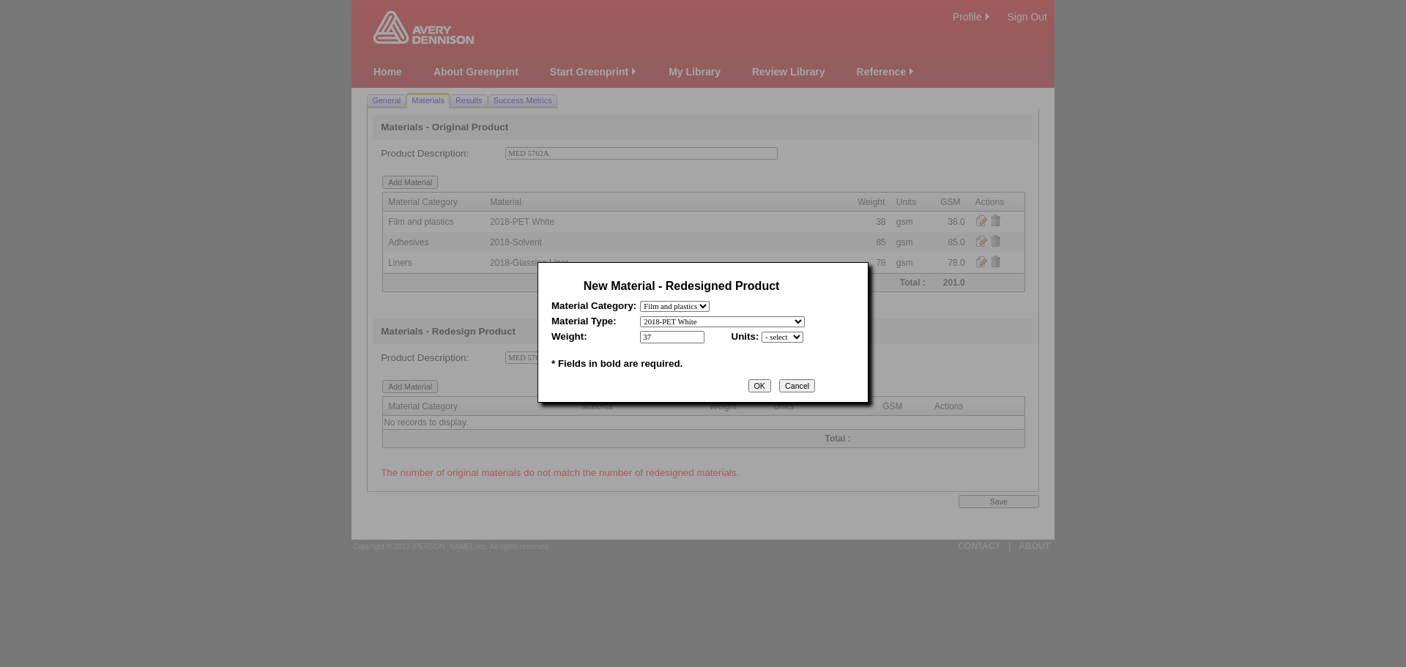
select select "5"
click at [762, 333] on select "- select mil lbs microns gsm" at bounding box center [783, 337] width 42 height 11
click at [766, 392] on input "OK" at bounding box center [760, 385] width 23 height 13
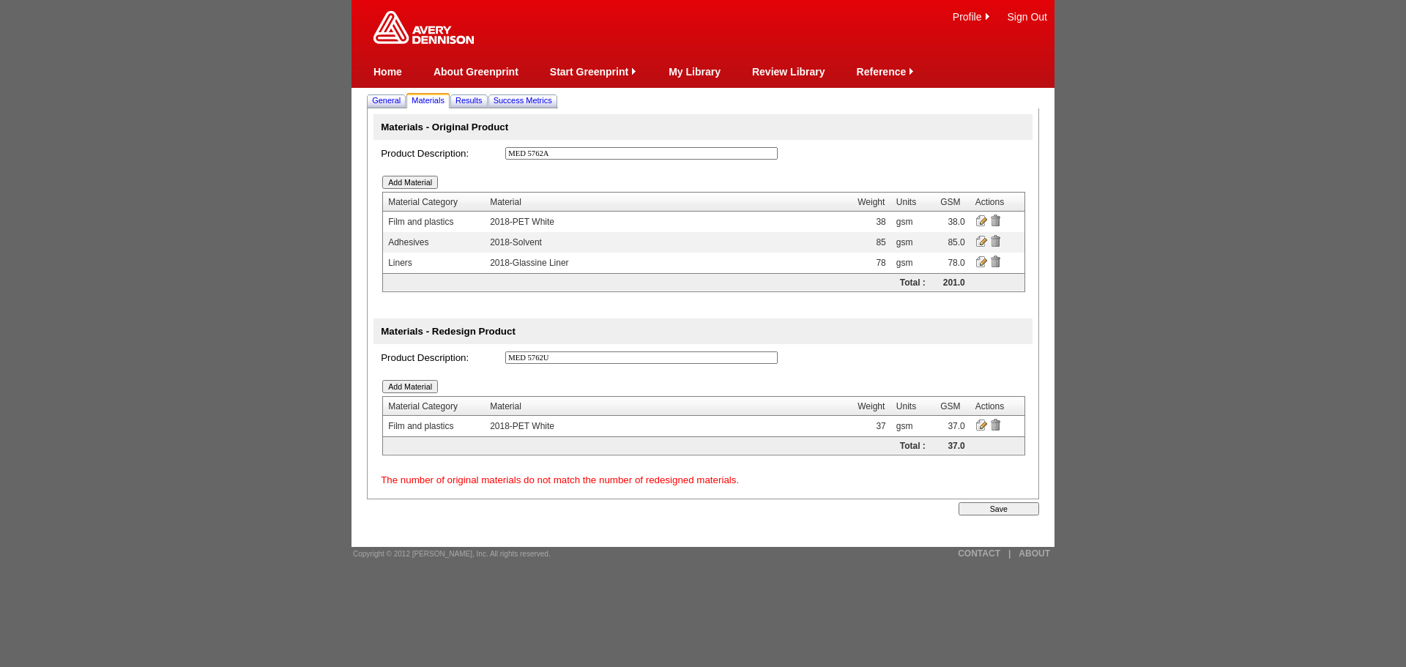
click at [423, 389] on input "Add Material" at bounding box center [410, 386] width 56 height 13
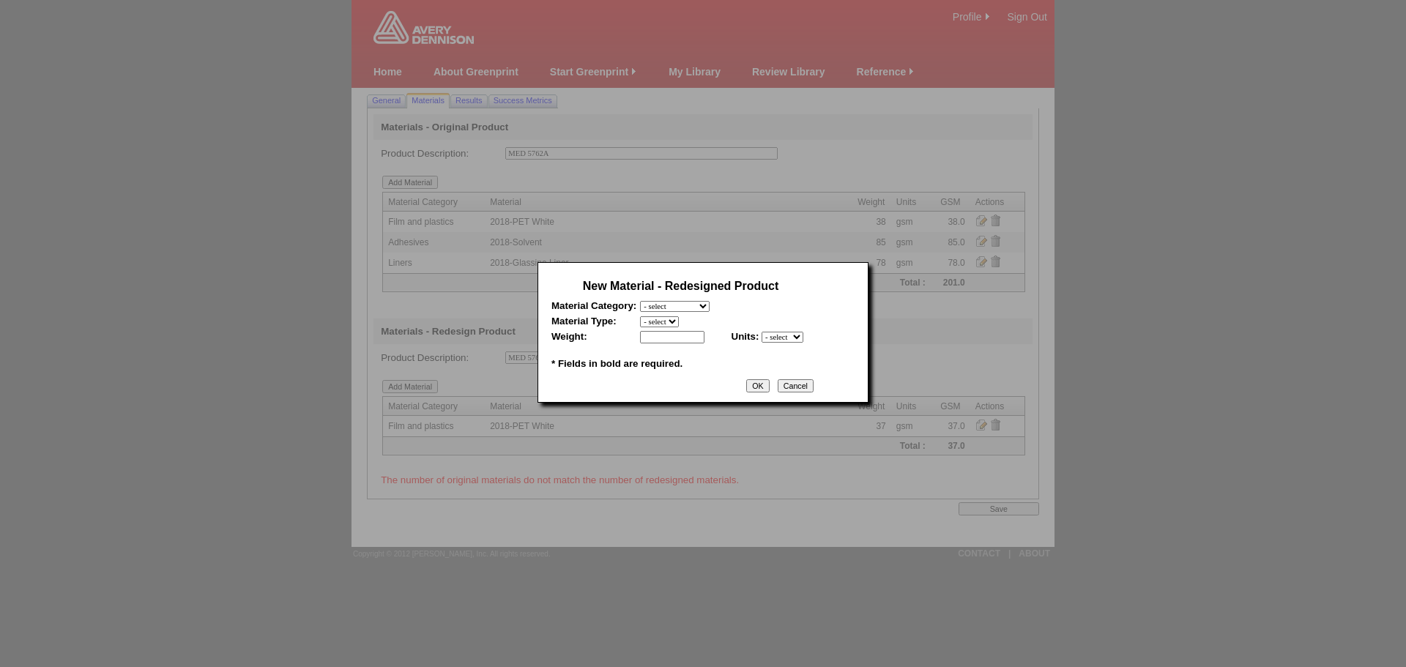
click at [710, 307] on select "- select Film and plastics Papers Liners Adhesives Miscellaneous" at bounding box center [675, 306] width 70 height 11
select select "4"
click at [640, 301] on select "- select Film and plastics Papers Liners Adhesives Miscellaneous" at bounding box center [675, 306] width 70 height 11
click at [674, 323] on select "- select 2018-Compostable Adhesive 2018-Emulsion 2018-Hotmelt 0% biobased 2018-…" at bounding box center [704, 321] width 128 height 11
select select "317"
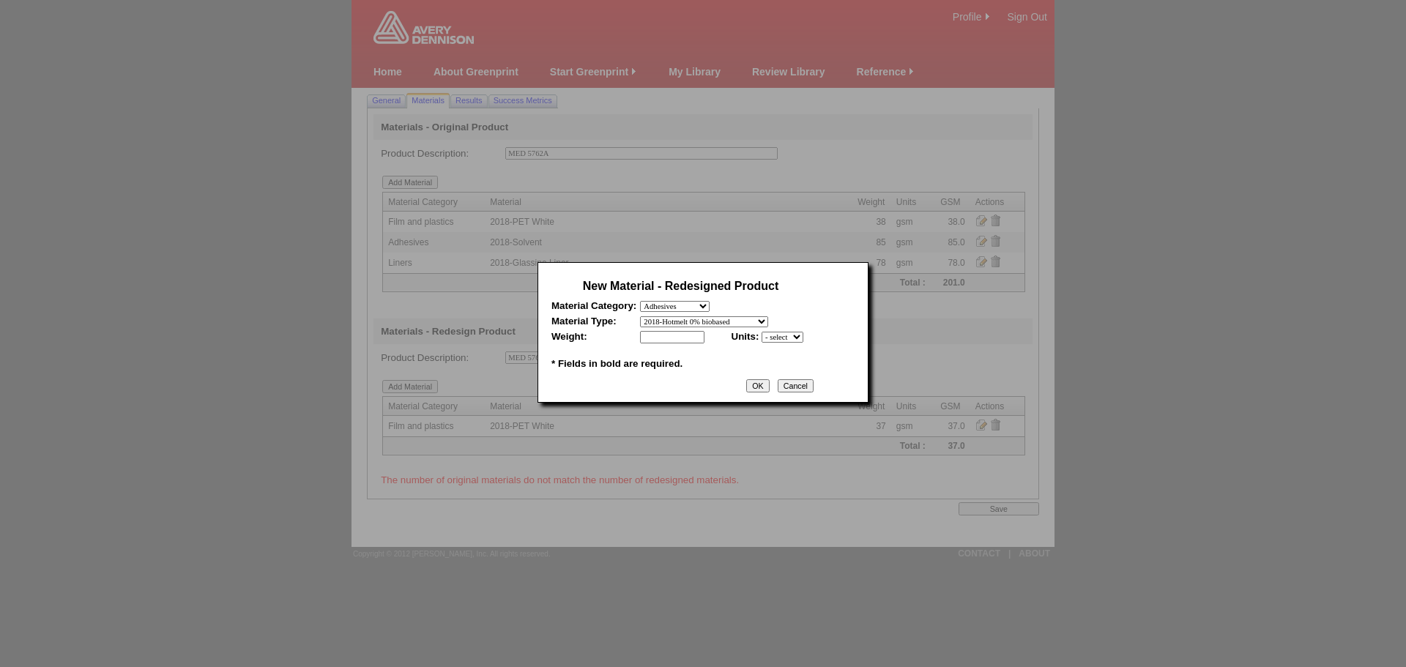
click at [640, 316] on select "- select 2018-Compostable Adhesive 2018-Emulsion 2018-Hotmelt 0% biobased 2018-…" at bounding box center [704, 321] width 128 height 11
click at [658, 340] on input "text" at bounding box center [672, 337] width 64 height 12
type input "25"
click at [773, 335] on select "- select mil lbs microns gsm" at bounding box center [783, 337] width 42 height 11
select select "5"
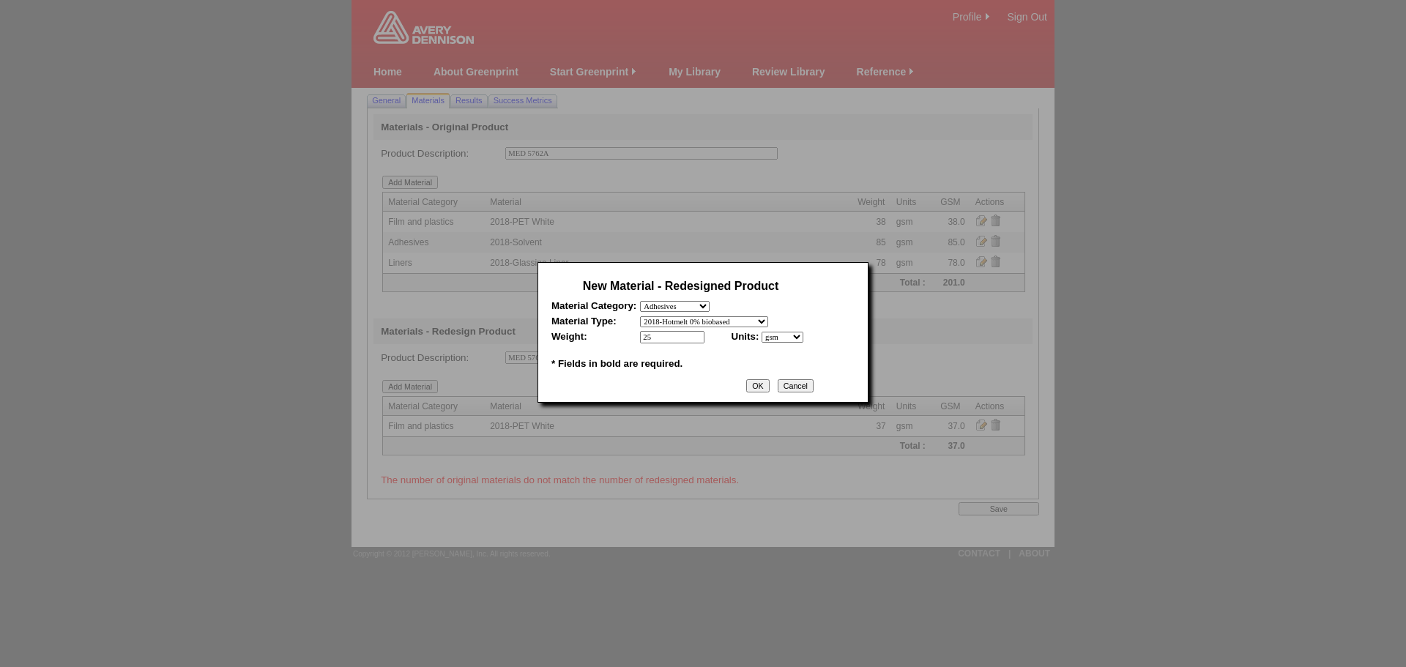
click at [762, 333] on select "- select mil lbs microns gsm" at bounding box center [783, 337] width 42 height 11
click at [764, 390] on input "OK" at bounding box center [757, 385] width 23 height 13
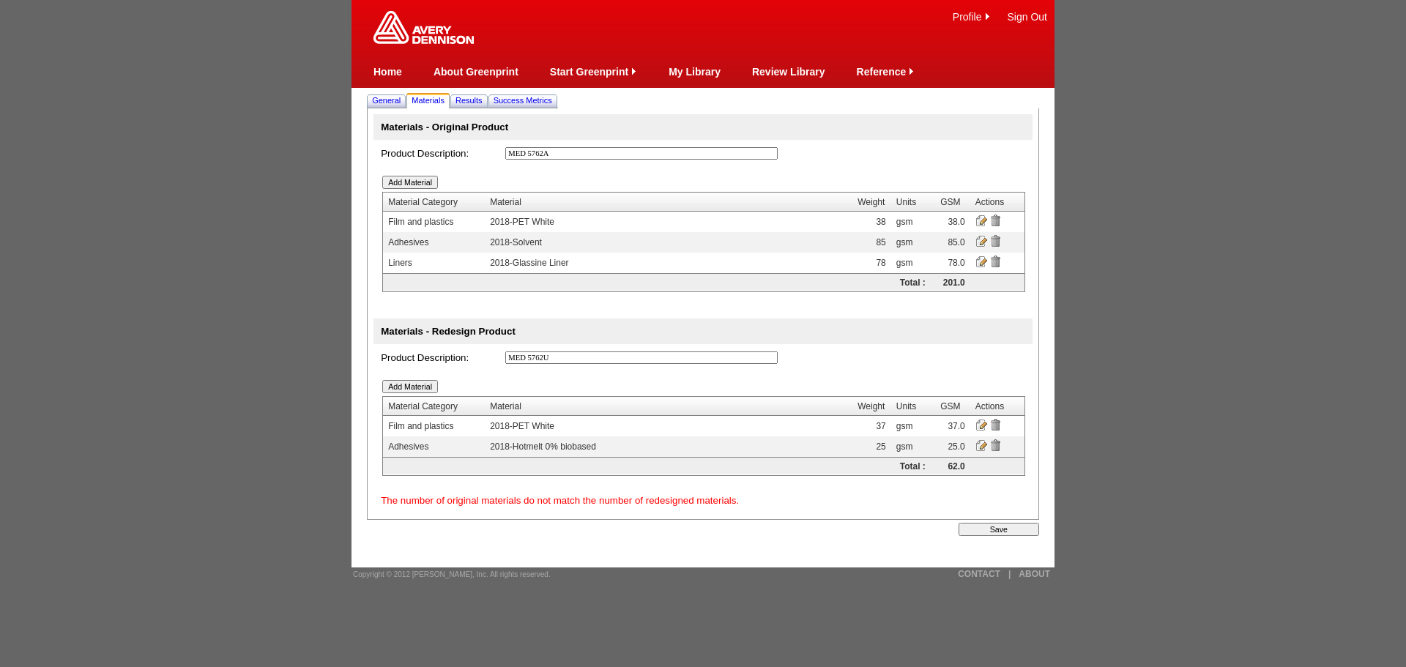
click at [414, 387] on input "Add Material" at bounding box center [410, 386] width 56 height 13
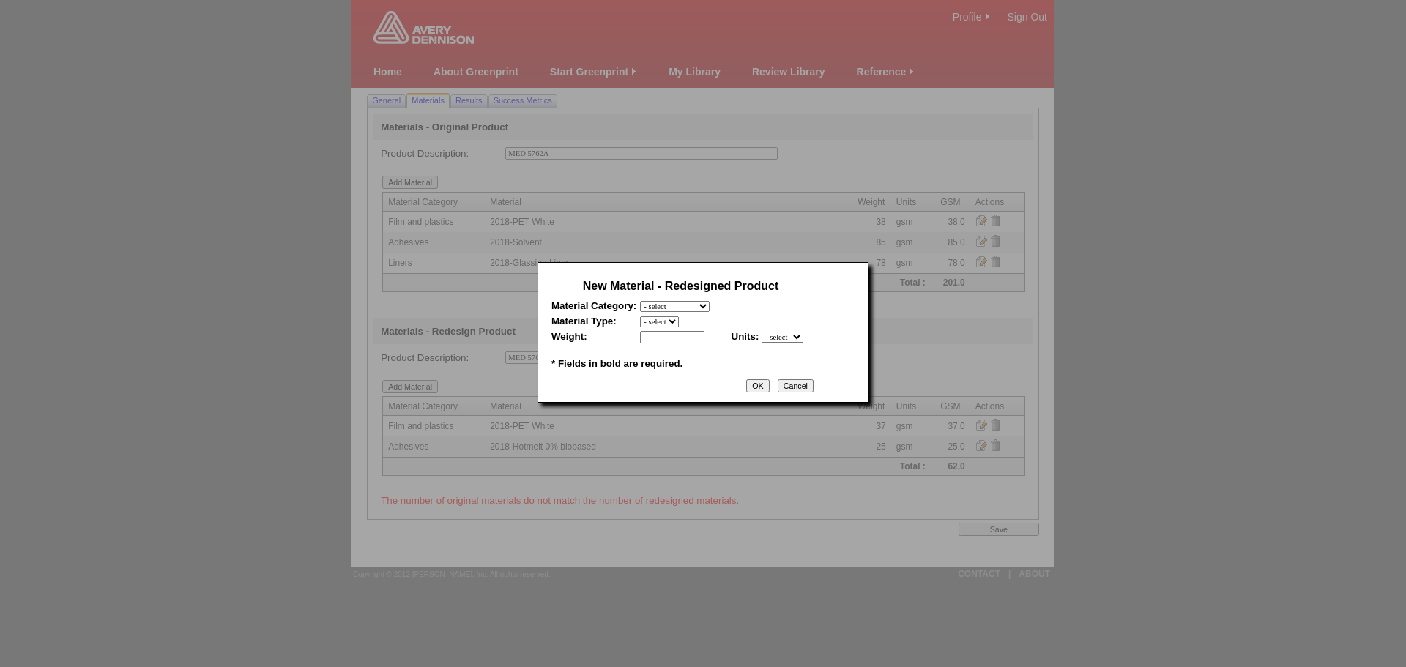
click at [678, 307] on select "- select Film and plastics Papers Liners Adhesives Miscellaneous" at bounding box center [675, 306] width 70 height 11
select select "3"
click at [640, 301] on select "- select Film and plastics Papers Liners Adhesives Miscellaneous" at bounding box center [675, 306] width 70 height 11
click at [650, 323] on select "- select 2018 CCK Liner, bleached (inc. silicone) 2018 Foil 2018- PCK Liner 201…" at bounding box center [712, 321] width 145 height 11
select select "346"
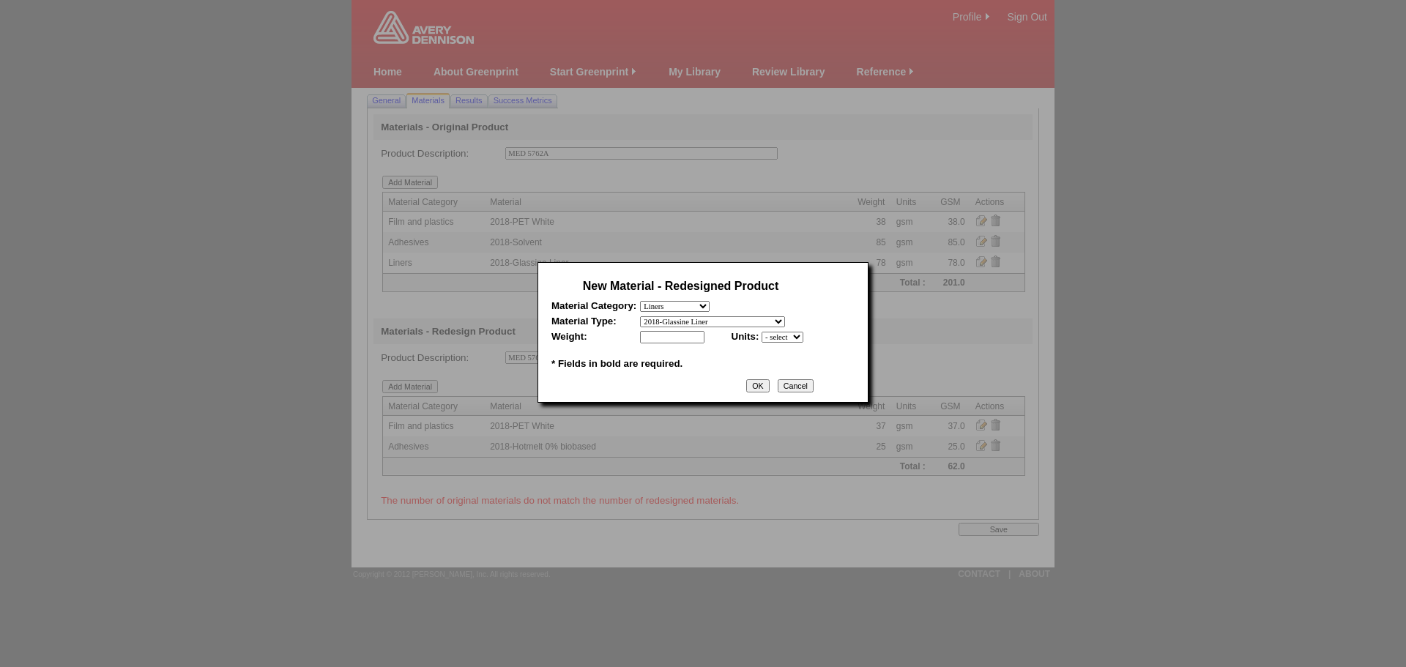
click at [640, 316] on select "- select 2018 CCK Liner, bleached (inc. silicone) 2018 Foil 2018- PCK Liner 201…" at bounding box center [712, 321] width 145 height 11
click at [689, 335] on input "text" at bounding box center [672, 337] width 64 height 12
type input "78"
click at [793, 337] on select "- select mil lbs microns gsm" at bounding box center [783, 337] width 42 height 11
select select "5"
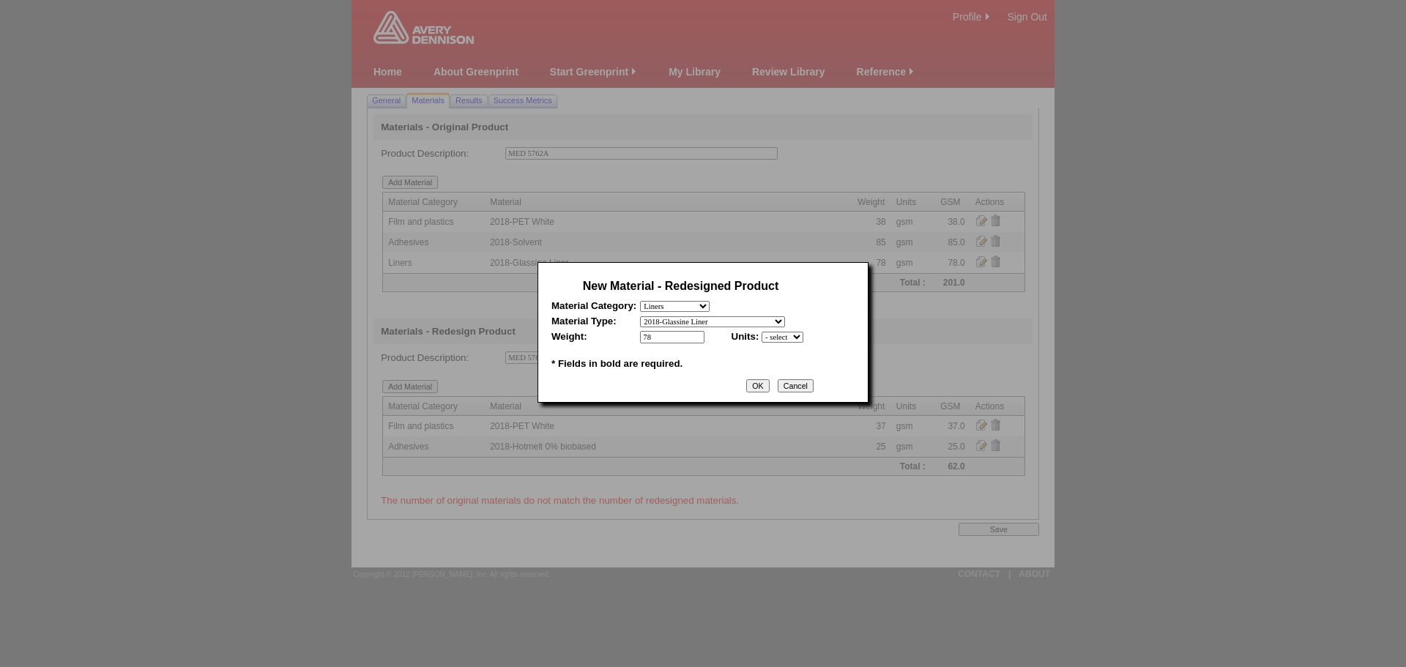
click at [762, 333] on select "- select mil lbs microns gsm" at bounding box center [783, 337] width 42 height 11
click at [768, 392] on input "OK" at bounding box center [757, 385] width 23 height 13
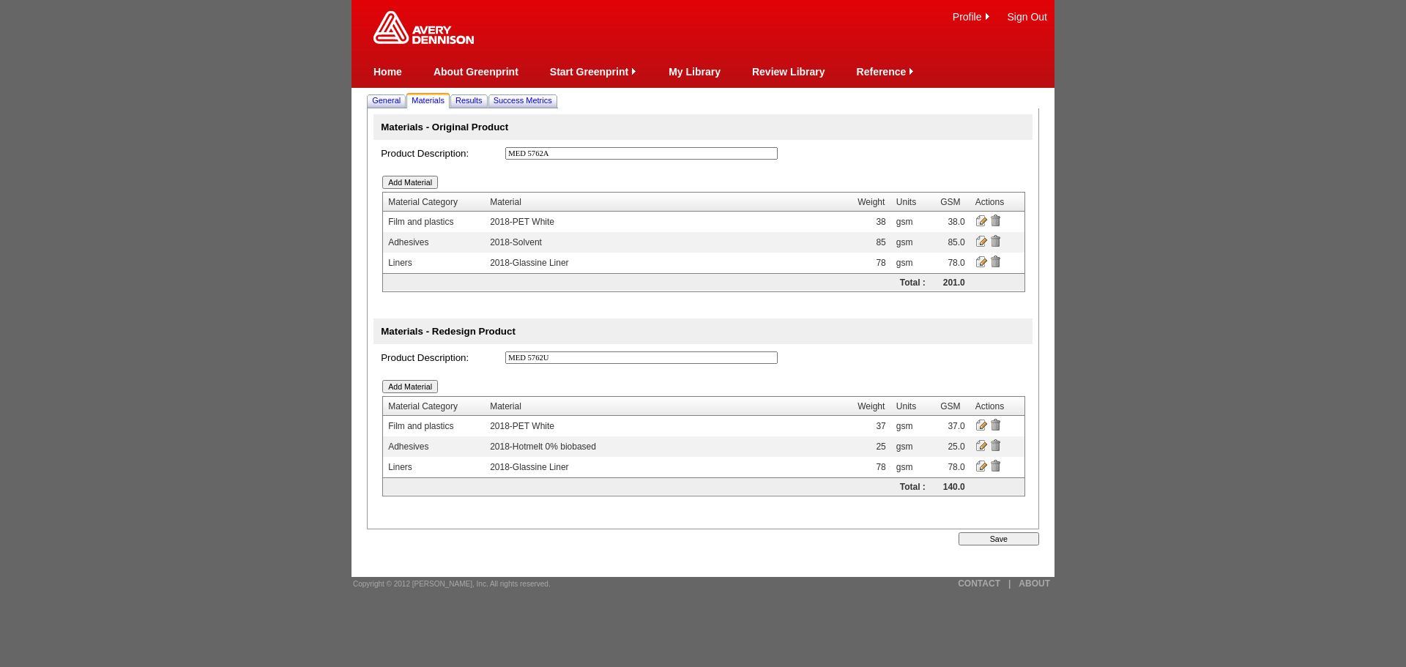
click at [1021, 535] on input "Save" at bounding box center [999, 539] width 81 height 13
click at [480, 100] on span "Results" at bounding box center [469, 100] width 27 height 9
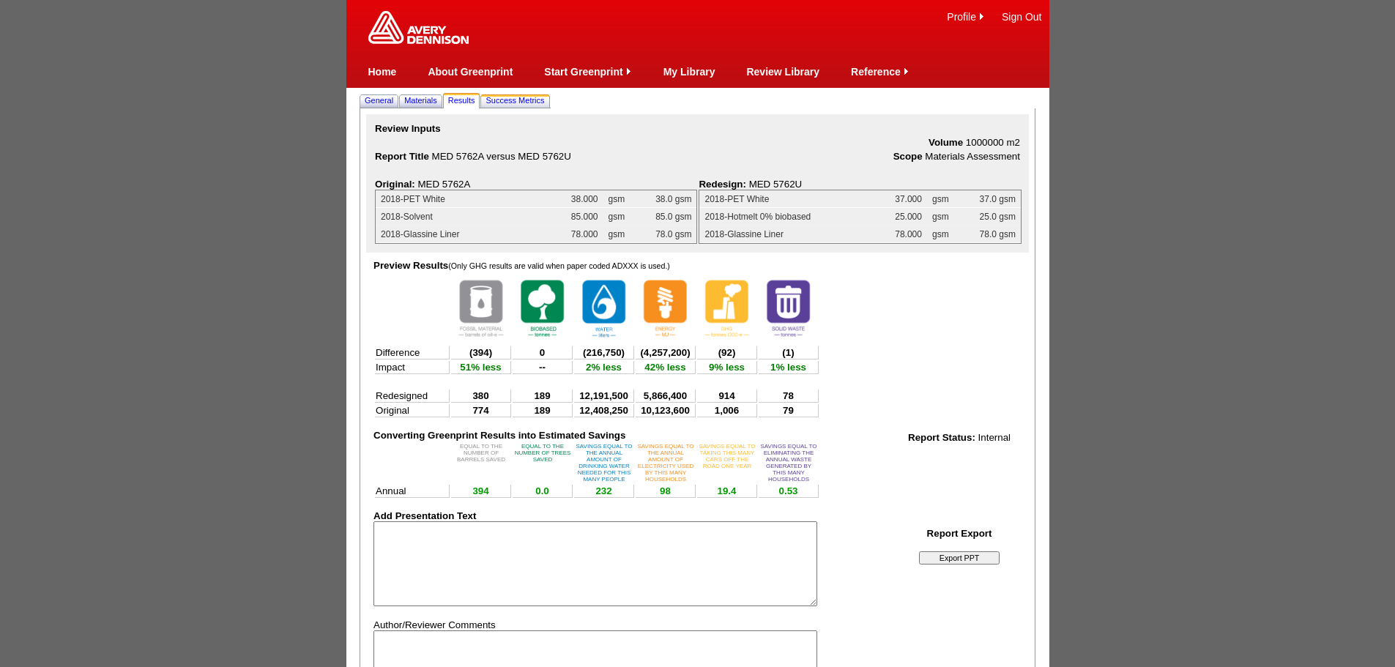
click at [515, 98] on span "Success Metrics" at bounding box center [515, 100] width 59 height 9
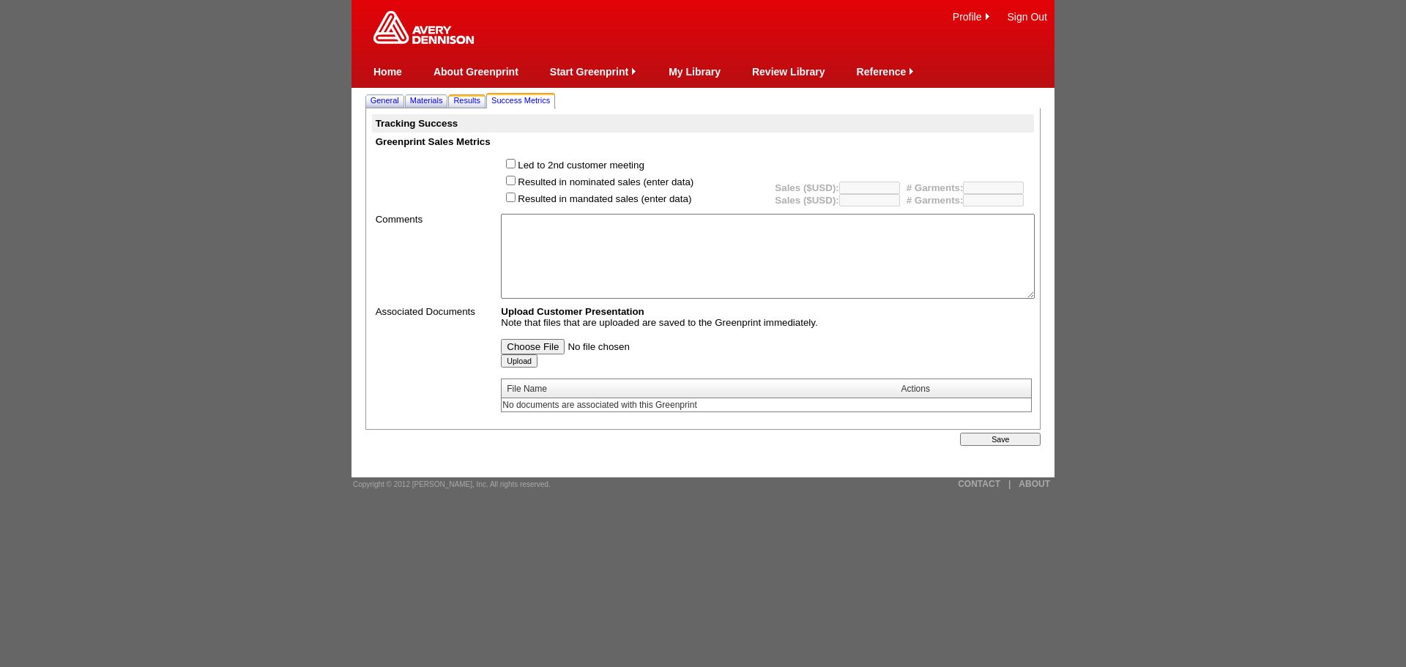
click at [476, 96] on span "Results" at bounding box center [466, 100] width 27 height 9
